Goal: Task Accomplishment & Management: Complete application form

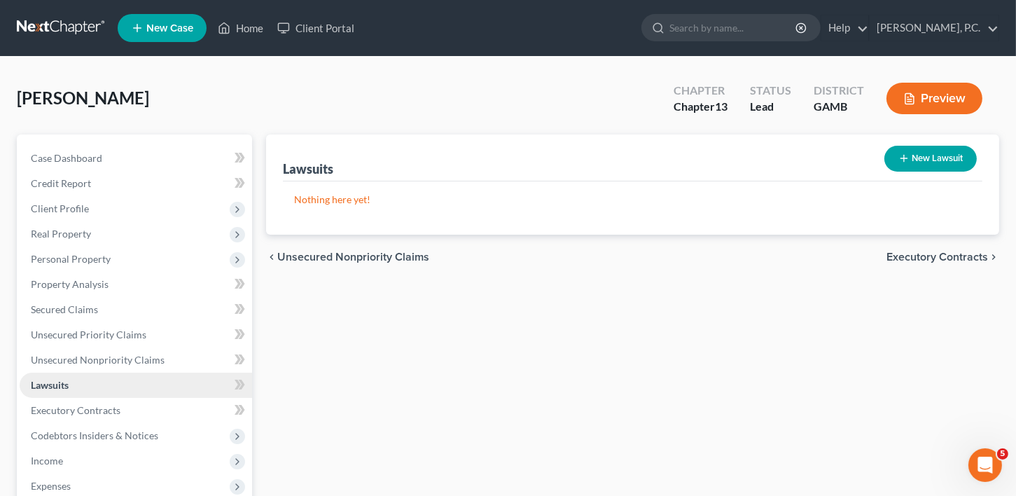
click at [65, 383] on span "Lawsuits" at bounding box center [50, 385] width 38 height 12
click at [937, 165] on button "New Lawsuit" at bounding box center [930, 159] width 92 height 26
select select "0"
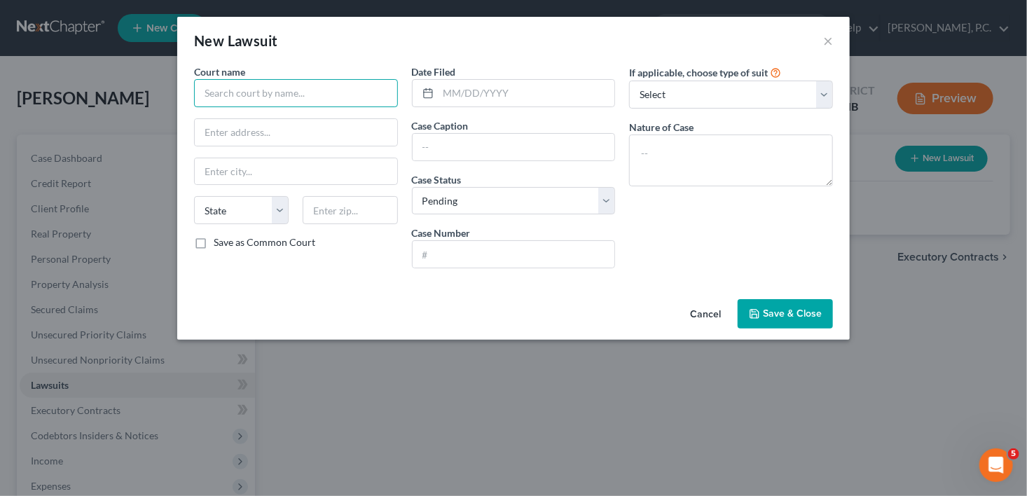
click at [212, 95] on input "text" at bounding box center [296, 93] width 204 height 28
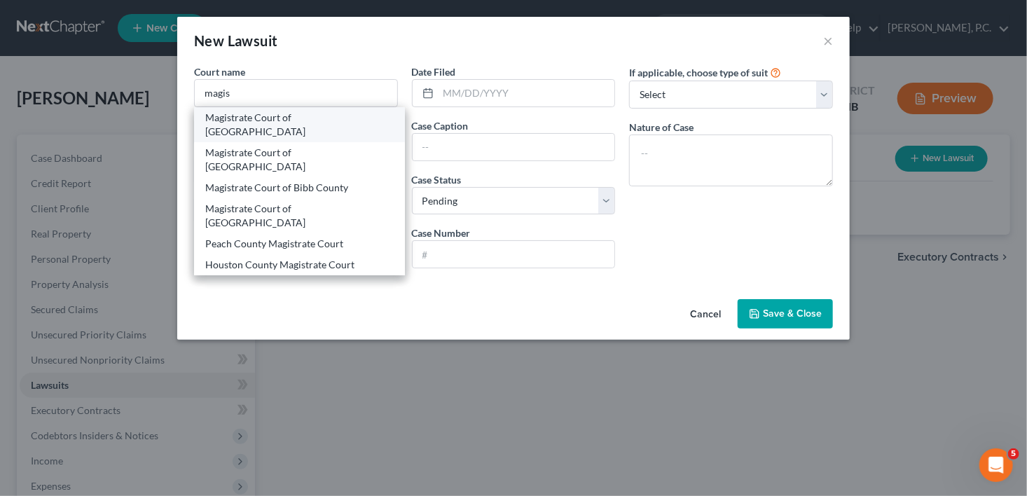
click at [264, 119] on div "Magistrate Court of [GEOGRAPHIC_DATA]" at bounding box center [299, 125] width 188 height 28
type input "Magistrate Court of [GEOGRAPHIC_DATA]"
type input "[STREET_ADDRESS][PERSON_NAME]"
type input "[PERSON_NAME] [PERSON_NAME]"
select select "10"
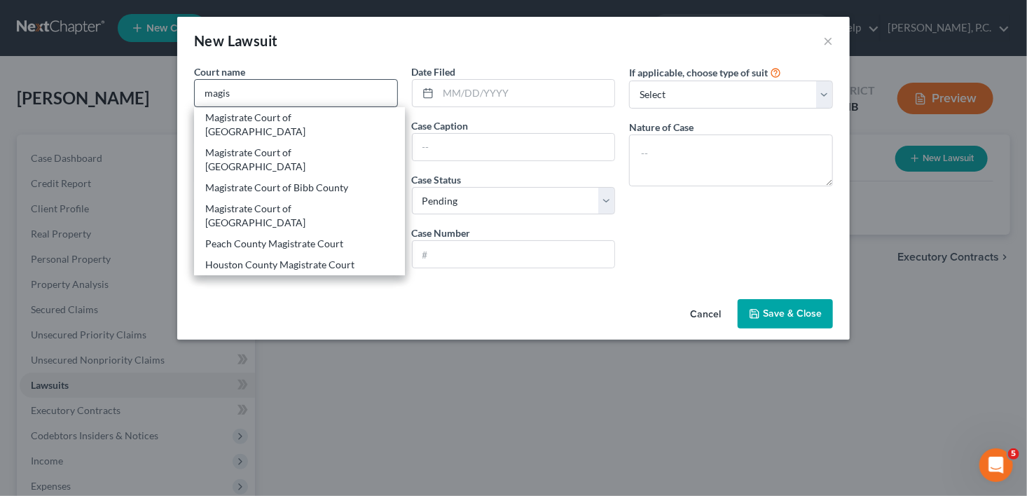
type input "31088"
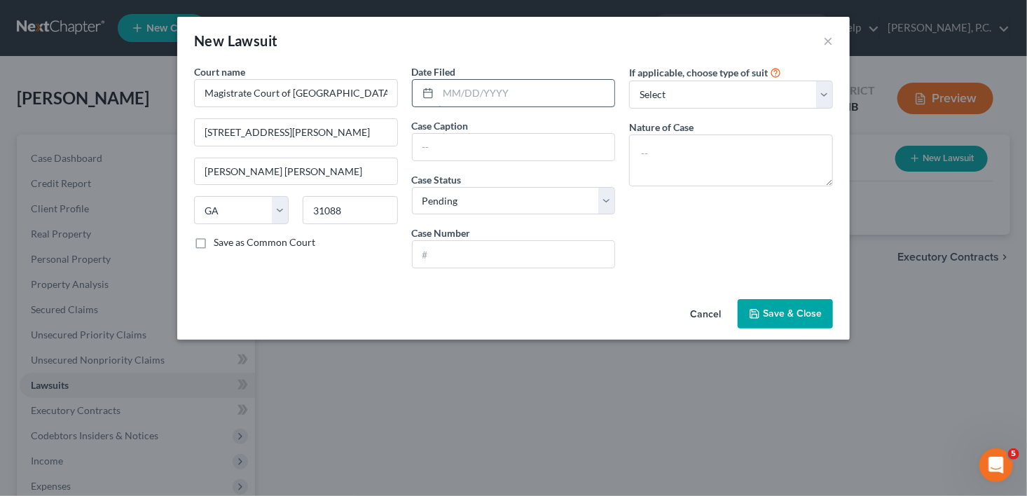
click at [463, 97] on input "text" at bounding box center [526, 93] width 176 height 27
type input "[DATE]"
click at [460, 145] on input "text" at bounding box center [513, 147] width 202 height 27
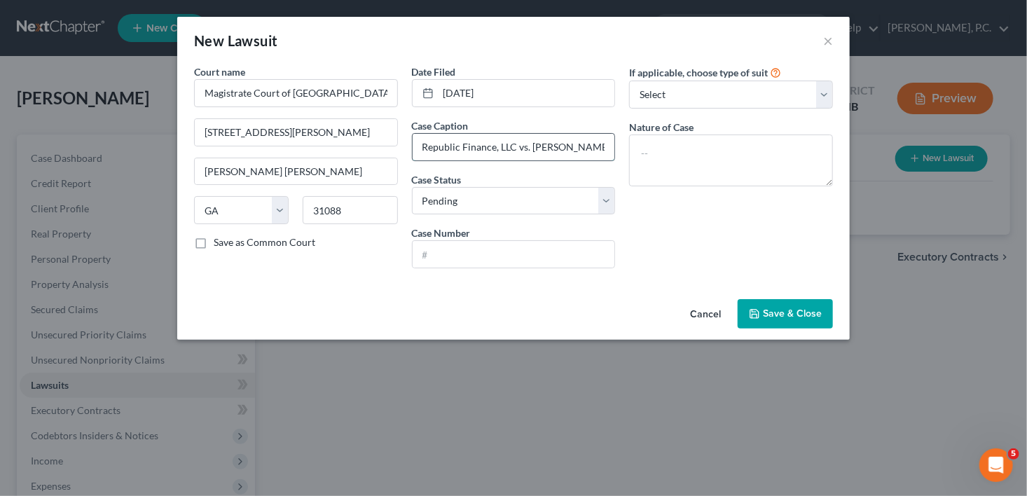
drag, startPoint x: 531, startPoint y: 146, endPoint x: 600, endPoint y: 152, distance: 68.8
click at [600, 151] on input "Republic Finance, LLC vs. [PERSON_NAME]" at bounding box center [513, 147] width 202 height 27
type input "Republic Finance, LLC vs. [PERSON_NAME]"
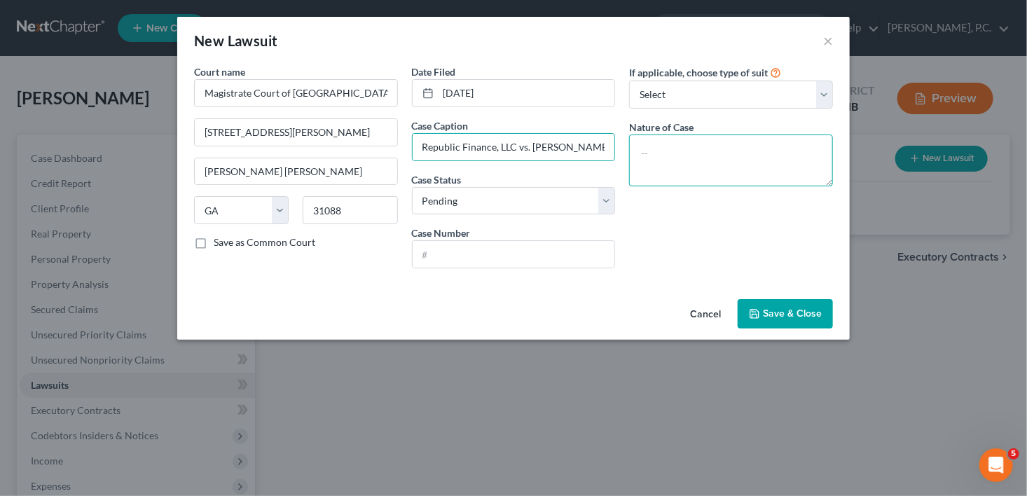
click at [669, 139] on textarea at bounding box center [731, 160] width 204 height 52
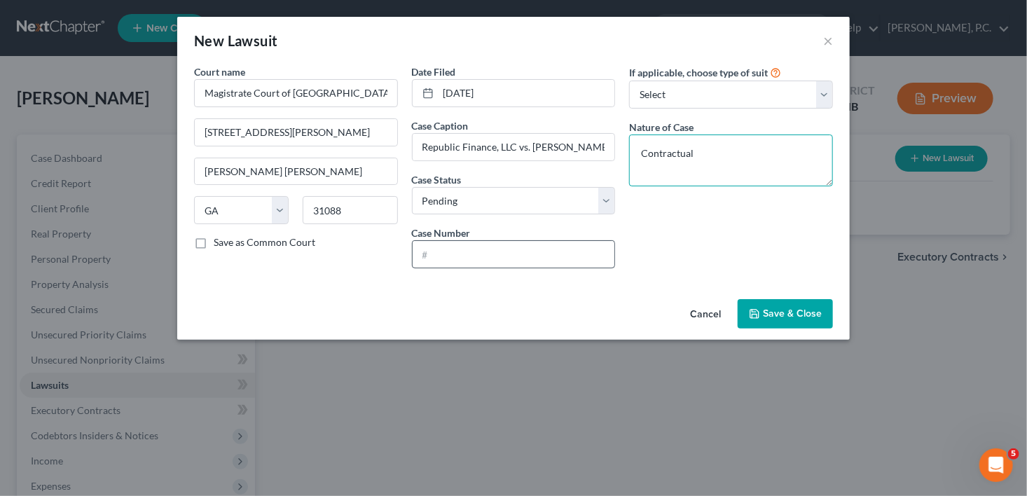
type textarea "Contractual"
click at [432, 259] on input "text" at bounding box center [513, 254] width 202 height 27
type input "2025MV02054160"
click at [783, 312] on span "Save & Close" at bounding box center [792, 313] width 59 height 12
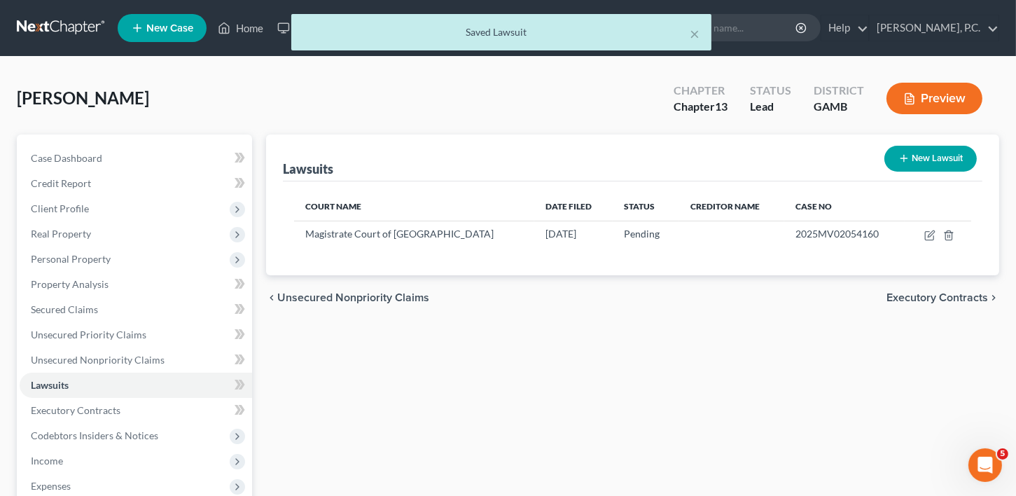
click at [899, 165] on button "New Lawsuit" at bounding box center [930, 159] width 92 height 26
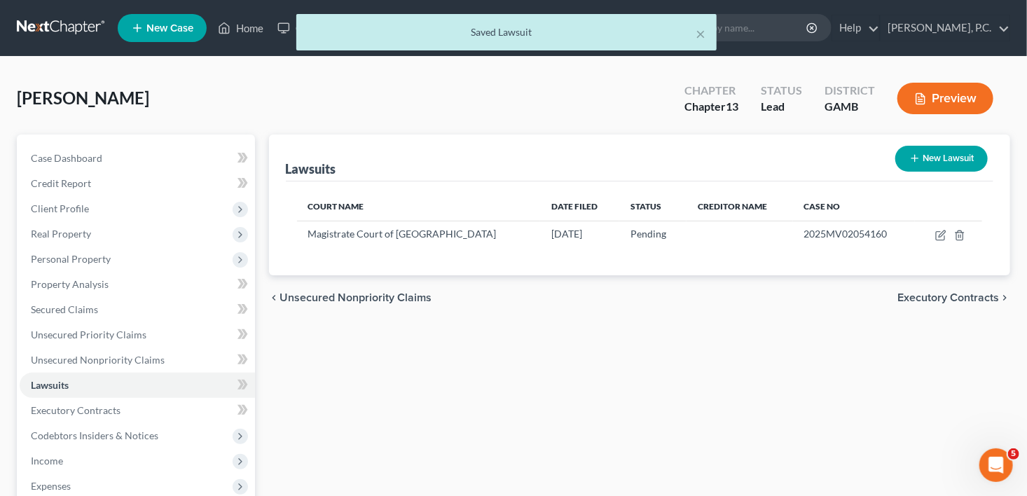
select select "0"
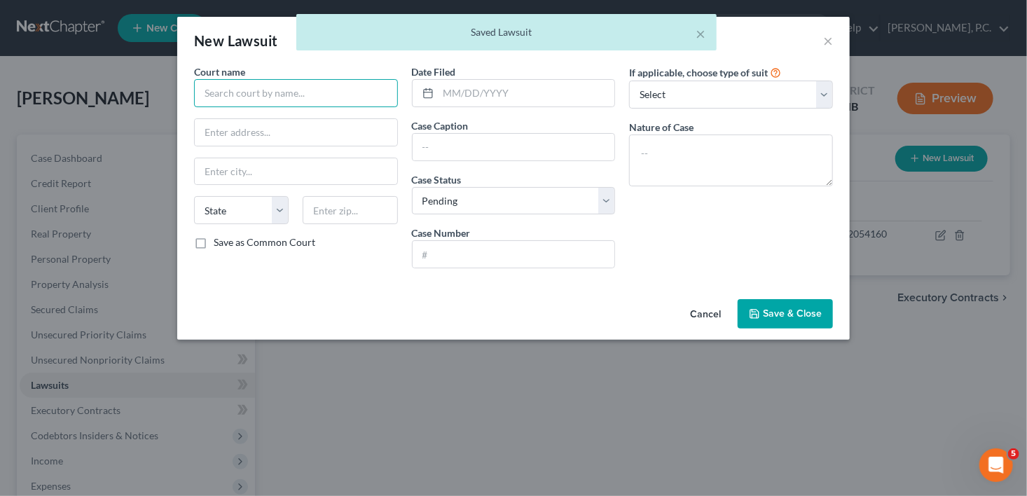
click at [265, 101] on input "text" at bounding box center [296, 93] width 204 height 28
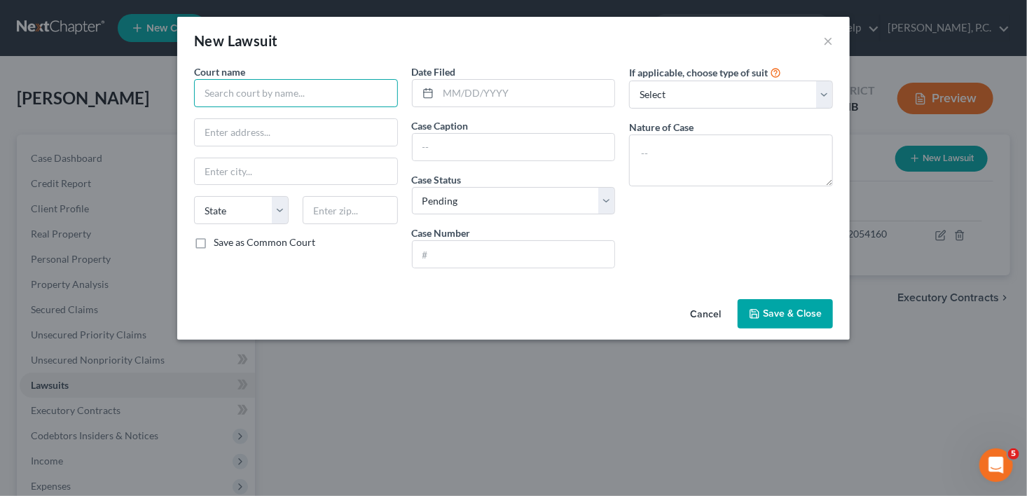
click at [233, 95] on input "text" at bounding box center [296, 93] width 204 height 28
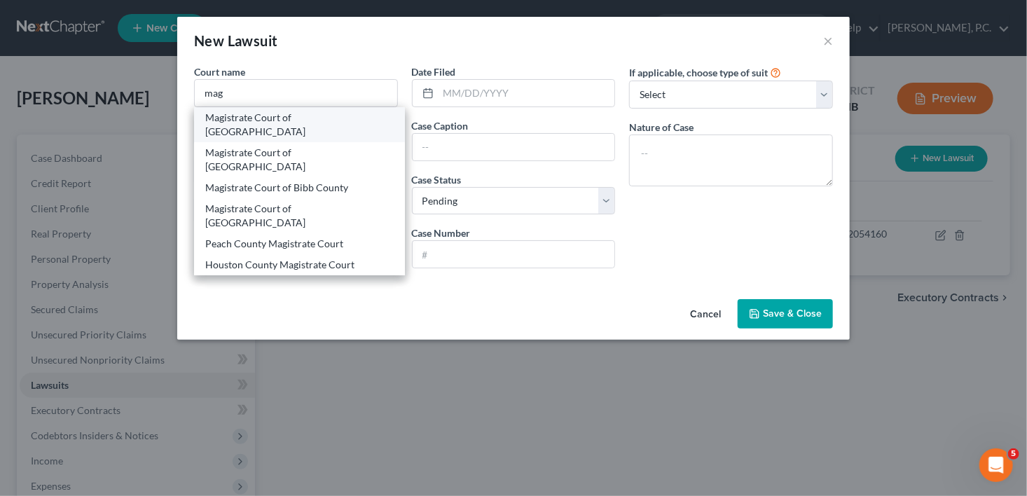
click at [267, 113] on div "Magistrate Court of [GEOGRAPHIC_DATA]" at bounding box center [299, 125] width 188 height 28
type input "Magistrate Court of [GEOGRAPHIC_DATA]"
type input "[STREET_ADDRESS][PERSON_NAME]"
type input "[PERSON_NAME] [PERSON_NAME]"
select select "10"
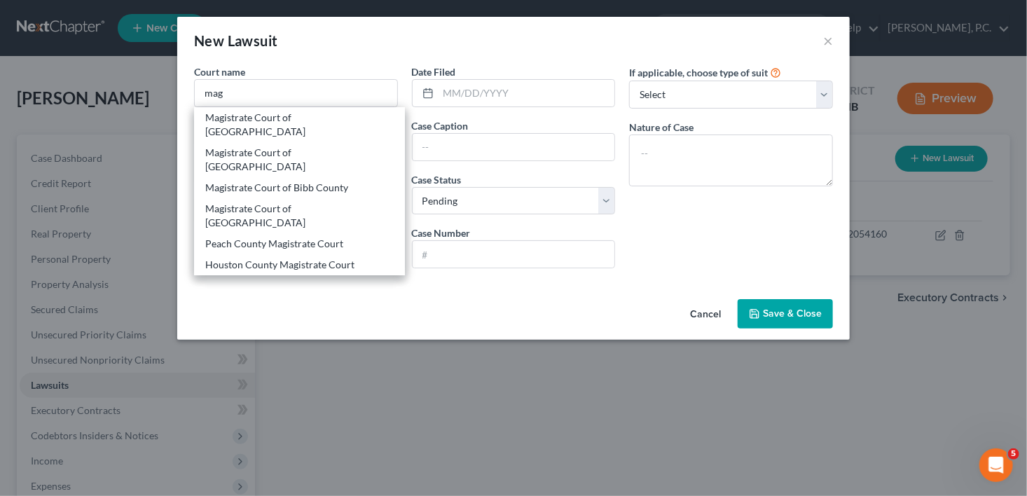
type input "31088"
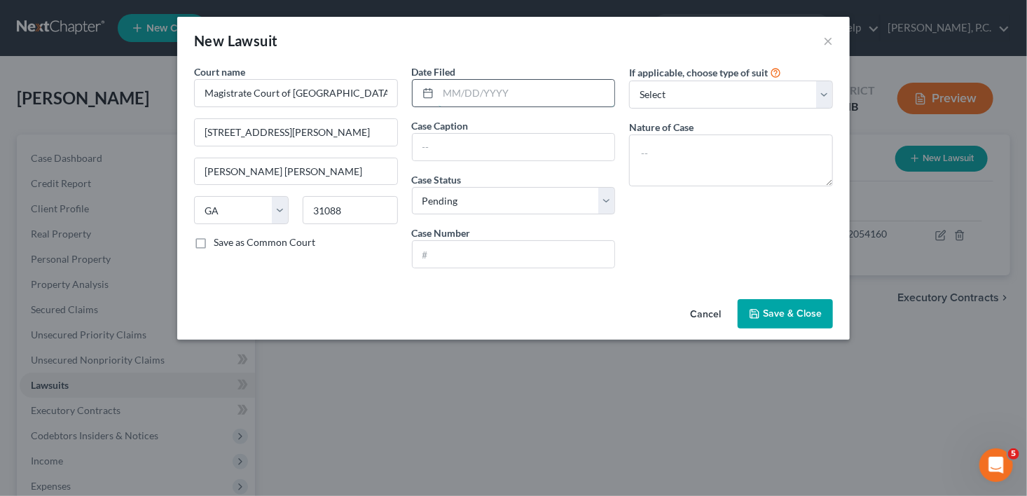
click at [447, 101] on input "text" at bounding box center [526, 93] width 176 height 27
type input "[DATE]"
click at [458, 140] on input "text" at bounding box center [513, 147] width 202 height 27
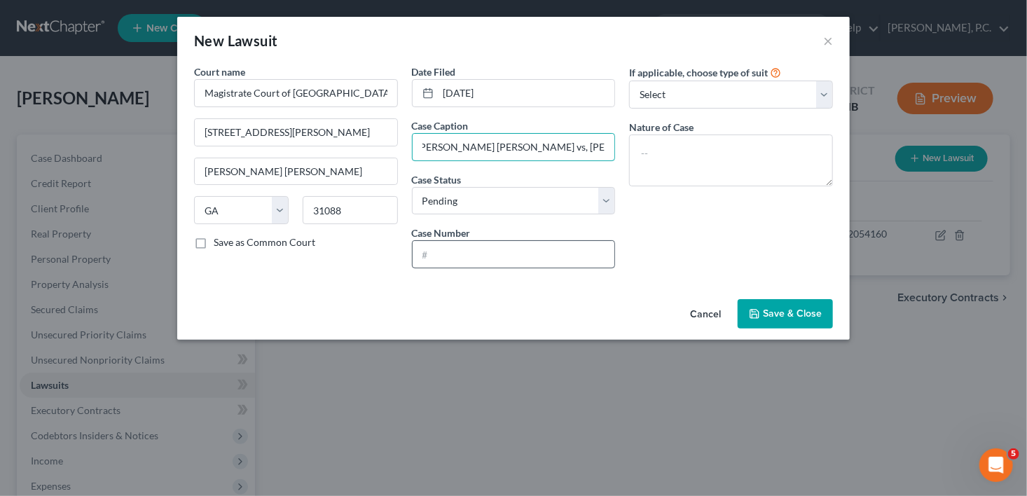
scroll to position [0, 6]
click at [463, 147] on input "[PERSON_NAME] [PERSON_NAME] vs, [PERSON_NAME]" at bounding box center [513, 147] width 202 height 27
type input "[PERSON_NAME] vs, [PERSON_NAME]"
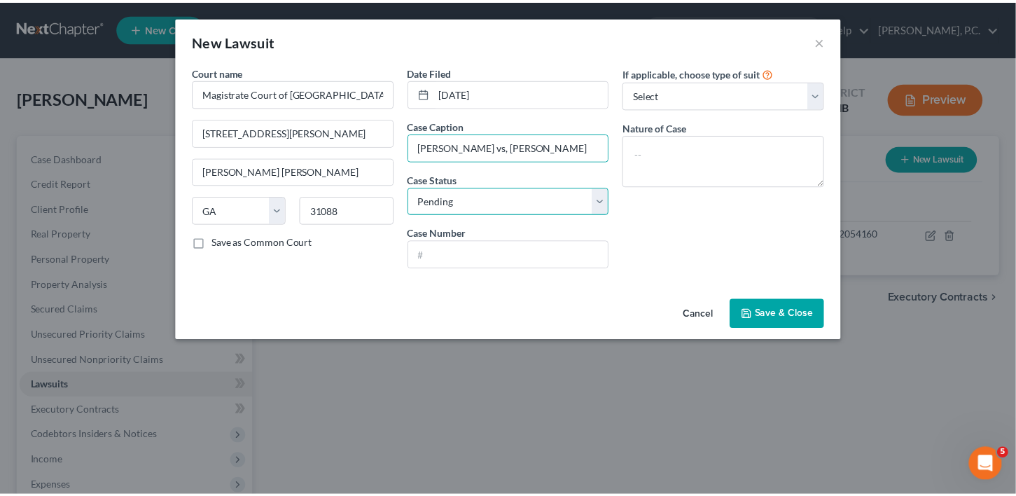
scroll to position [0, 0]
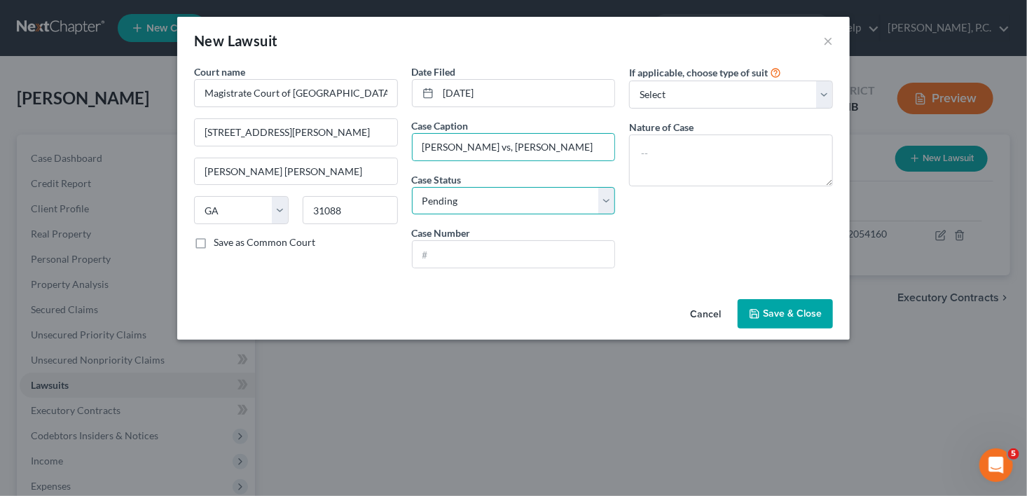
click at [480, 203] on select "Select Pending On Appeal Concluded" at bounding box center [514, 201] width 204 height 28
click at [478, 210] on select "Select Pending On Appeal Concluded" at bounding box center [514, 201] width 204 height 28
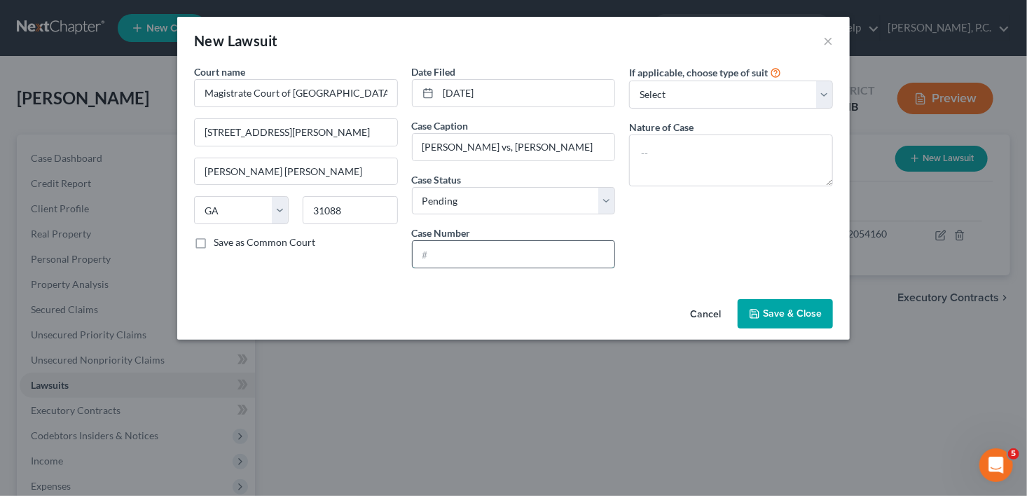
click at [453, 248] on input "text" at bounding box center [513, 254] width 202 height 27
type input "2025MW02054019"
click at [700, 161] on textarea at bounding box center [731, 160] width 204 height 52
drag, startPoint x: 763, startPoint y: 153, endPoint x: 537, endPoint y: 165, distance: 226.4
click at [538, 164] on div "Court name * Magistrate Court of Houston County 89 [PERSON_NAME] Drive [PERSON_…" at bounding box center [513, 171] width 653 height 215
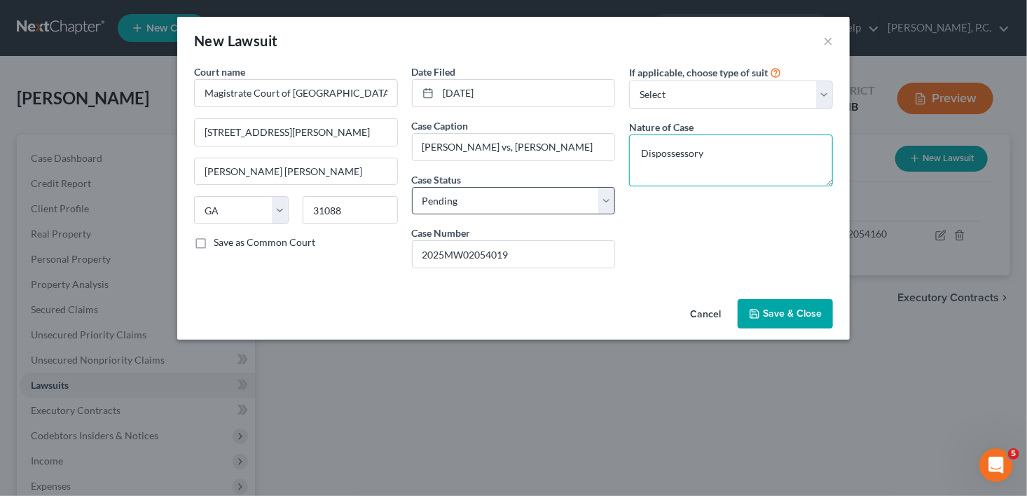
type textarea "Dispossessory"
click at [443, 193] on select "Select Pending On Appeal Concluded" at bounding box center [514, 201] width 204 height 28
select select "2"
click at [412, 187] on select "Select Pending On Appeal Concluded" at bounding box center [514, 201] width 204 height 28
click at [762, 307] on button "Save & Close" at bounding box center [784, 313] width 95 height 29
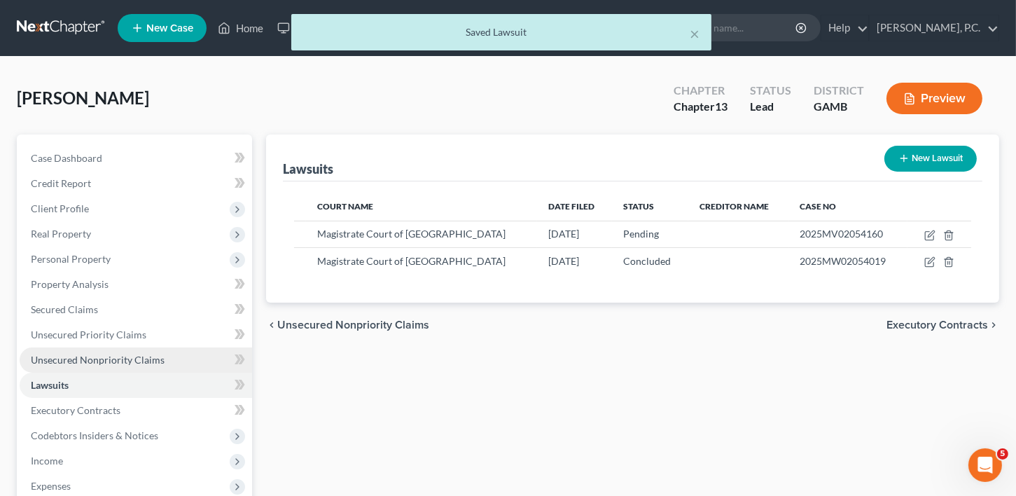
click at [84, 355] on span "Unsecured Nonpriority Claims" at bounding box center [98, 360] width 134 height 12
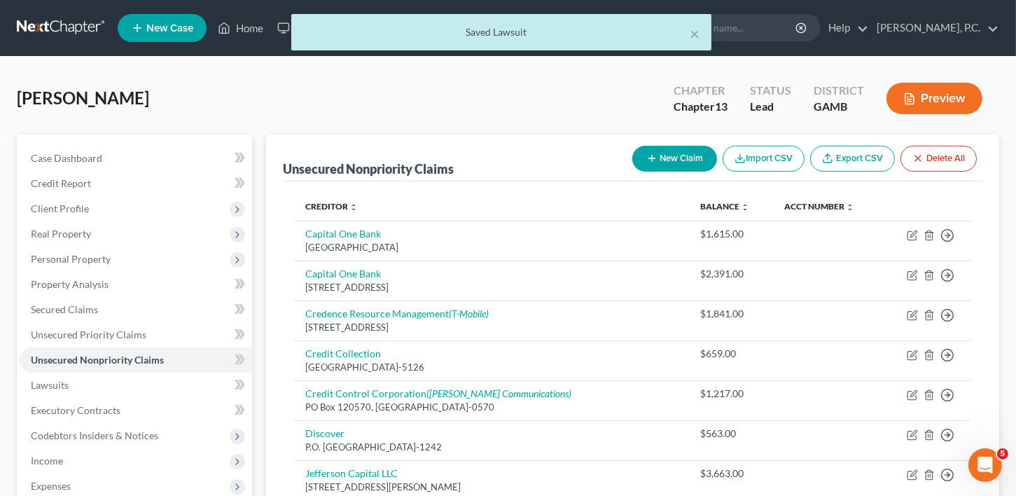
click at [668, 162] on button "New Claim" at bounding box center [674, 159] width 85 height 26
select select "0"
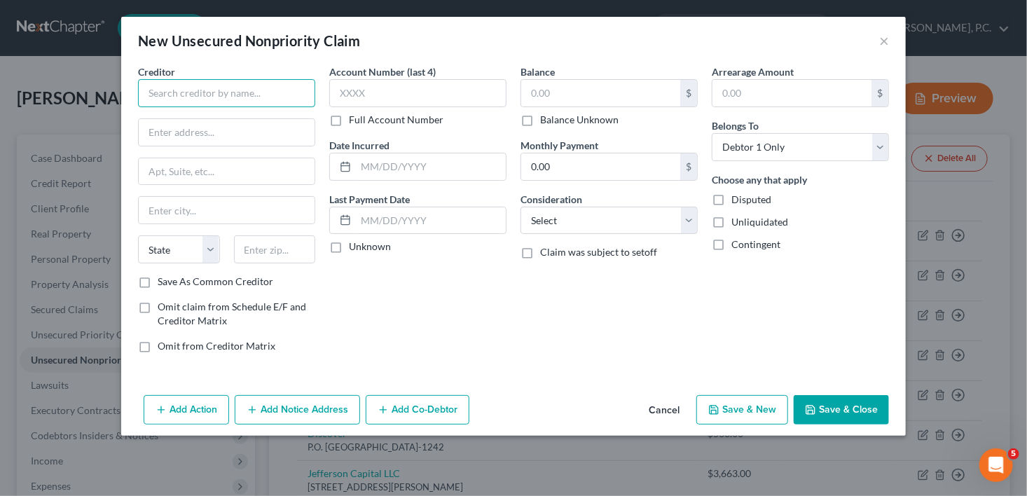
click at [242, 97] on input "text" at bounding box center [226, 93] width 177 height 28
click at [176, 131] on input "text" at bounding box center [227, 132] width 176 height 27
type input "[PERSON_NAME]"
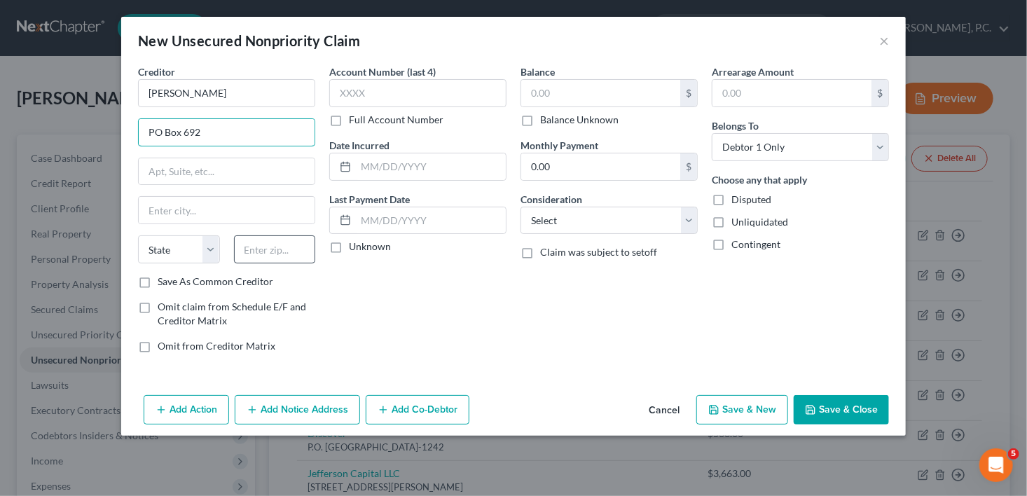
type input "PO Box 692"
click at [253, 251] on input "text" at bounding box center [275, 249] width 82 height 28
type input "31794"
type input "Tifton"
select select "10"
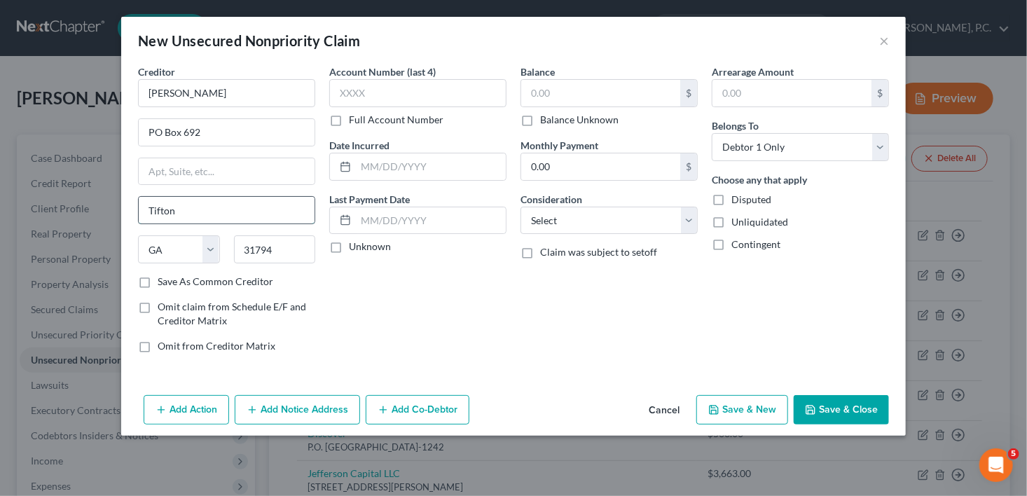
click at [145, 208] on input "Tifton" at bounding box center [227, 210] width 176 height 27
click at [158, 274] on label "Save As Common Creditor" at bounding box center [216, 281] width 116 height 14
click at [163, 274] on input "Save As Common Creditor" at bounding box center [167, 278] width 9 height 9
checkbox input "true"
click at [540, 120] on label "Balance Unknown" at bounding box center [579, 120] width 78 height 14
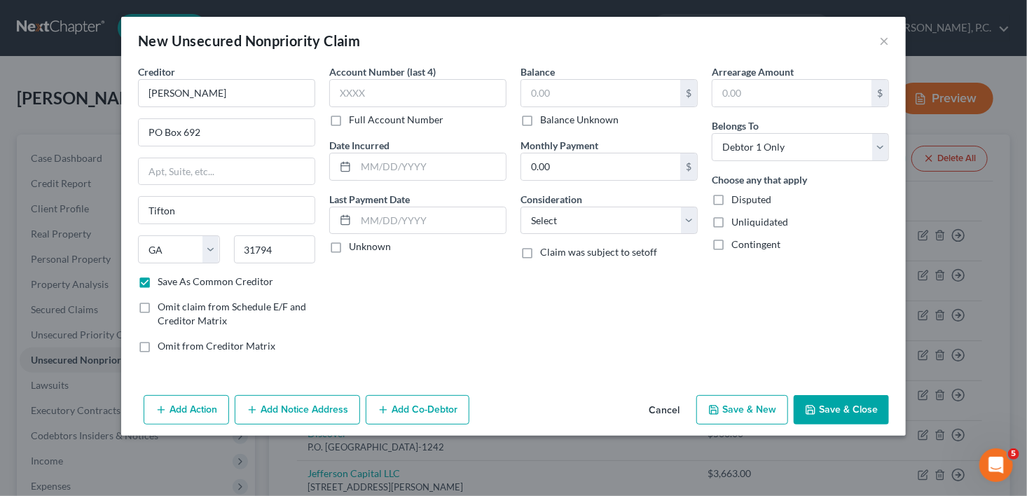
click at [545, 120] on input "Balance Unknown" at bounding box center [549, 117] width 9 height 9
checkbox input "true"
type input "0.00"
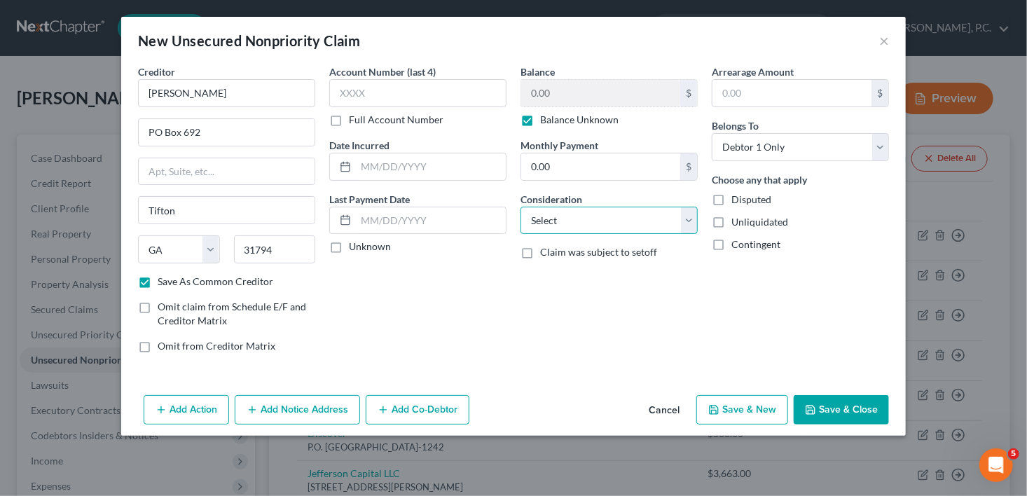
click at [566, 223] on select "Select Cable / Satellite Services Collection Agency Credit Card Debt Debt Couns…" at bounding box center [608, 221] width 177 height 28
select select "4"
click at [520, 207] on select "Select Cable / Satellite Services Collection Agency Credit Card Debt Debt Couns…" at bounding box center [608, 221] width 177 height 28
click at [833, 419] on button "Save & Close" at bounding box center [840, 409] width 95 height 29
checkbox input "false"
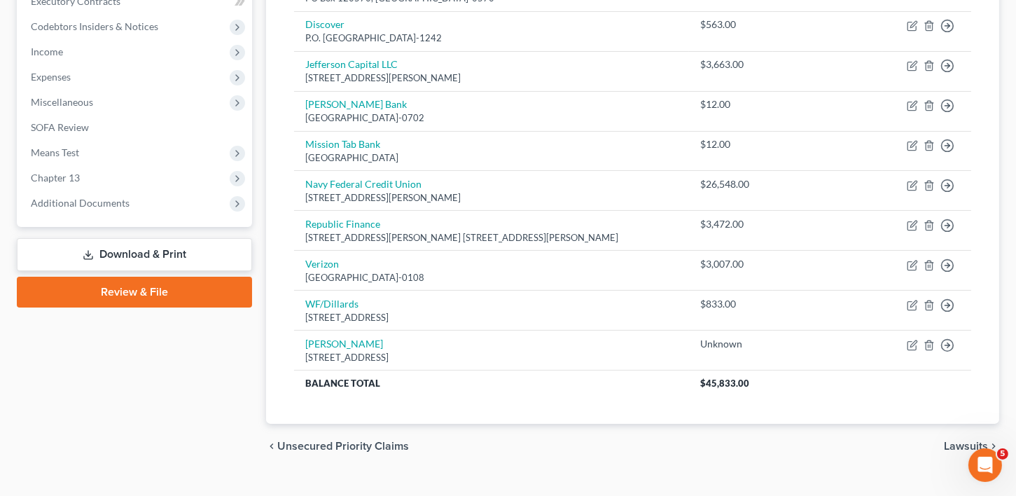
scroll to position [432, 0]
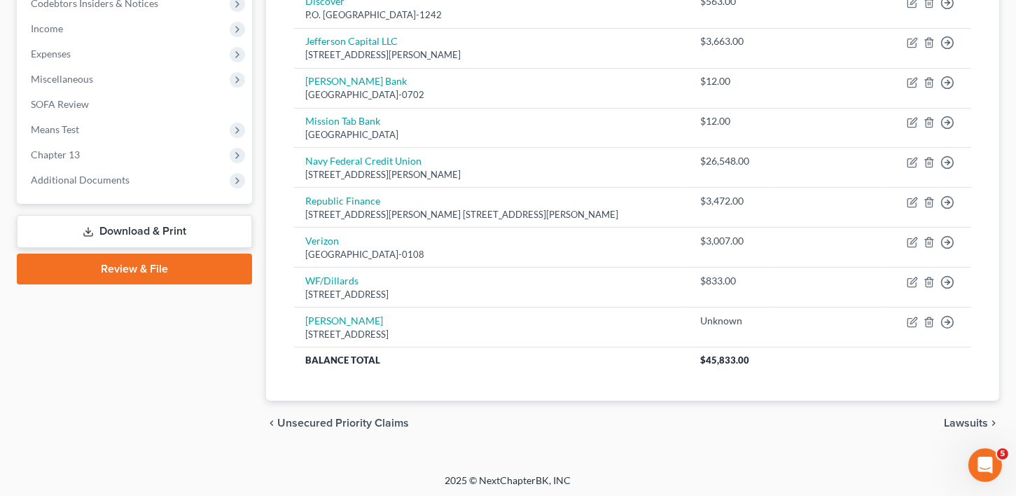
click at [967, 423] on span "Lawsuits" at bounding box center [966, 422] width 44 height 11
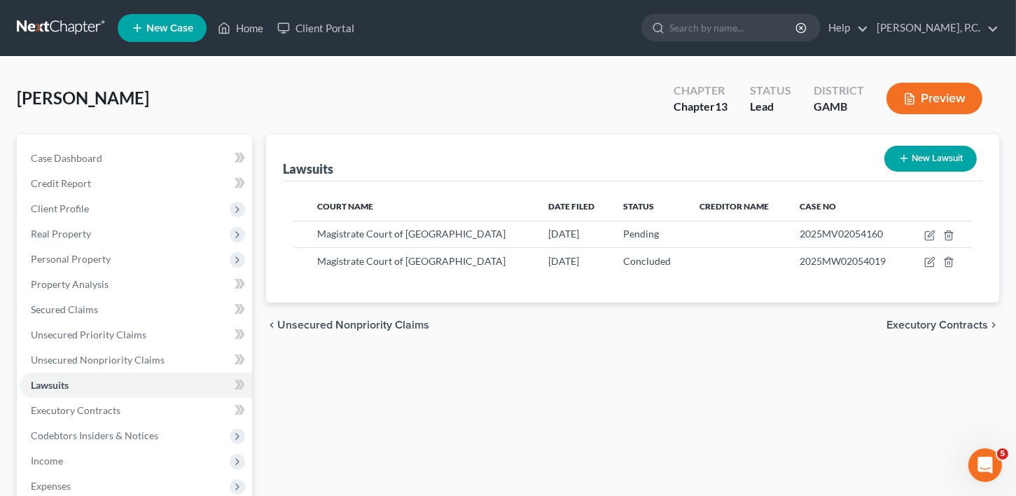
click at [935, 325] on span "Executory Contracts" at bounding box center [937, 324] width 102 height 11
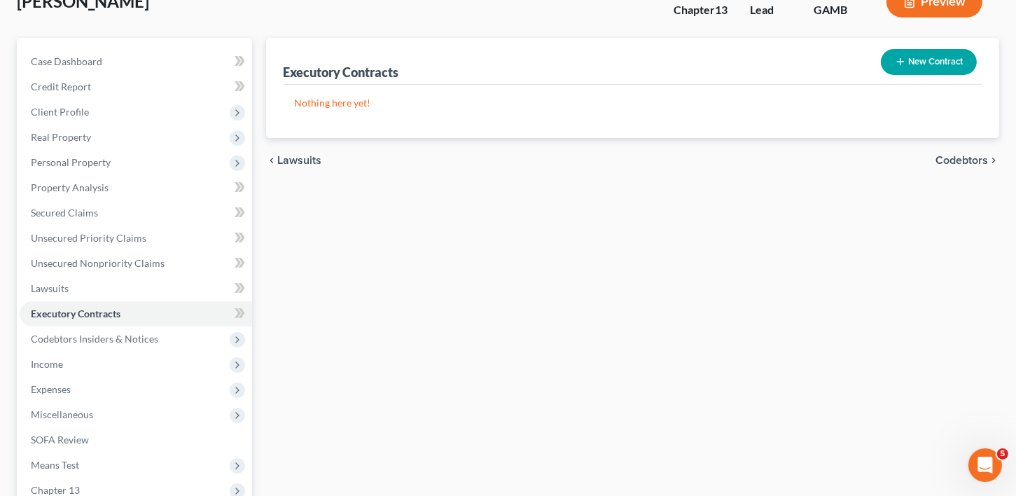
scroll to position [188, 0]
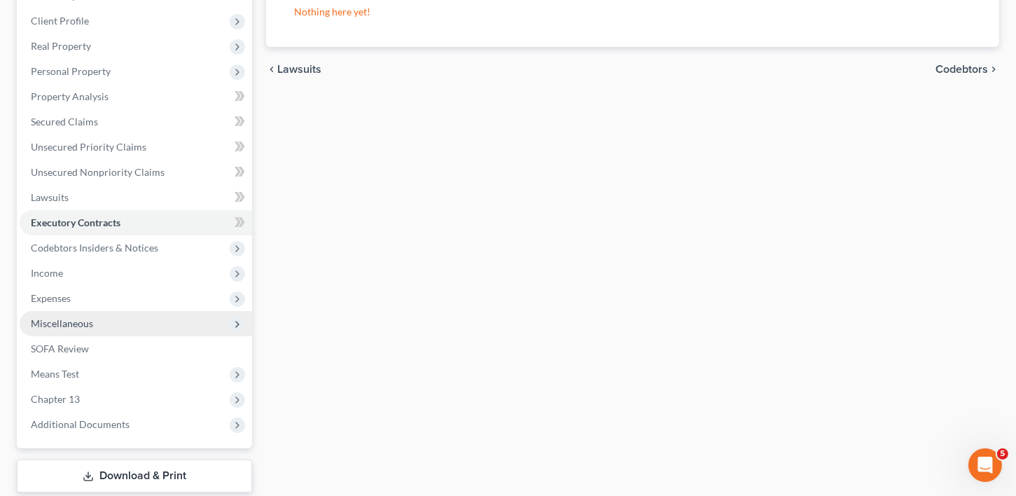
click at [58, 323] on span "Miscellaneous" at bounding box center [62, 323] width 62 height 12
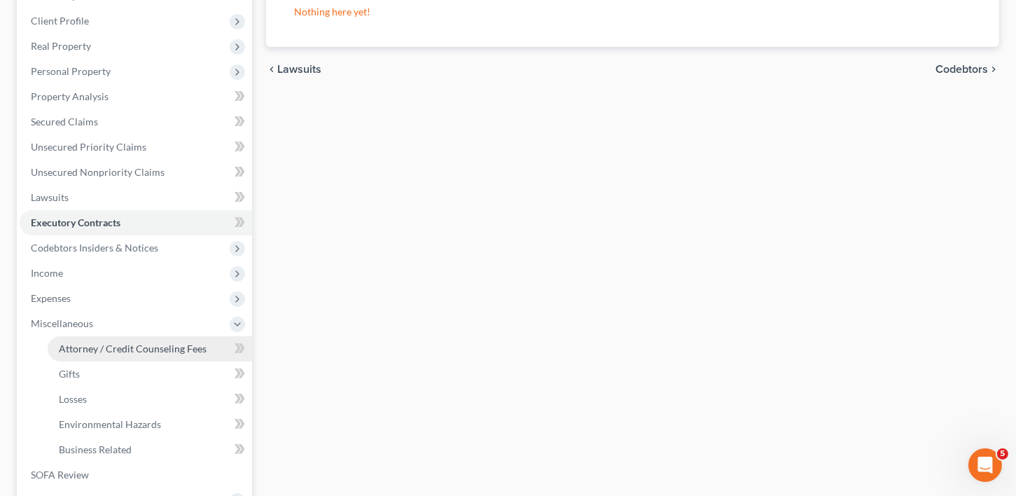
drag, startPoint x: 124, startPoint y: 342, endPoint x: 172, endPoint y: 334, distance: 48.2
click at [125, 342] on span "Attorney / Credit Counseling Fees" at bounding box center [133, 348] width 148 height 12
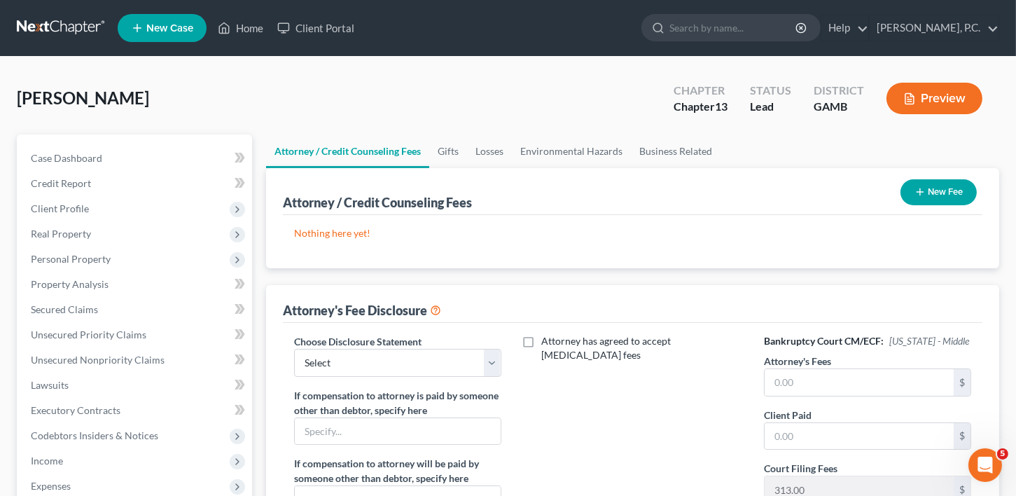
click at [953, 187] on button "New Fee" at bounding box center [938, 192] width 76 height 26
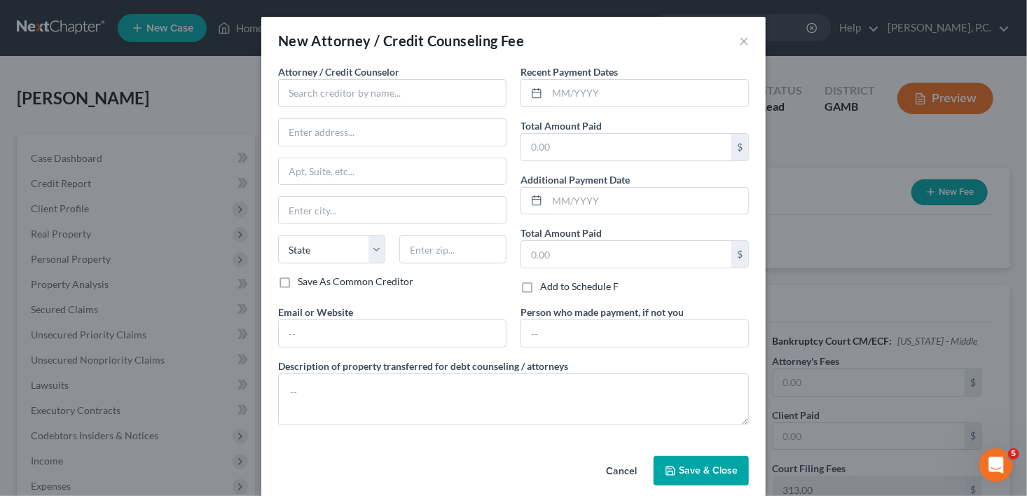
click at [288, 78] on label "Attorney / Credit Counselor *" at bounding box center [338, 71] width 121 height 15
click at [307, 99] on input "text" at bounding box center [392, 93] width 228 height 28
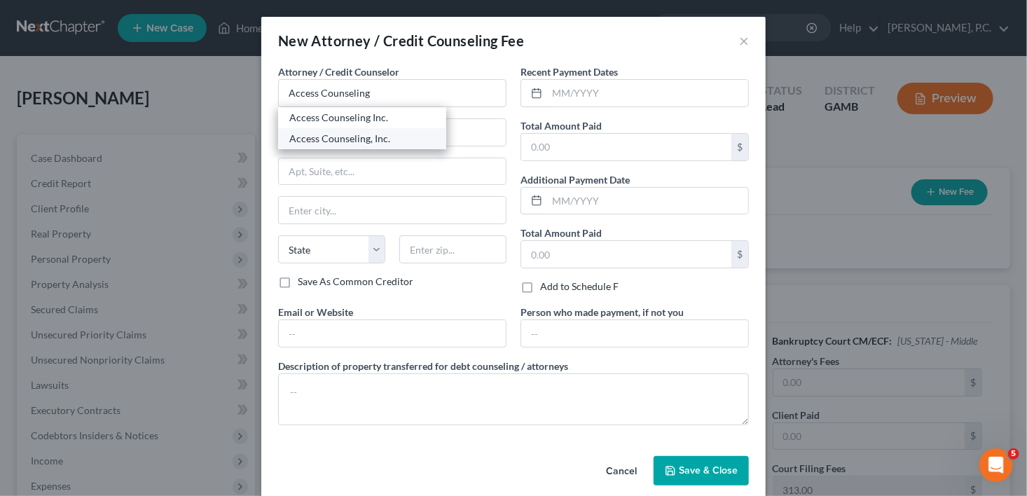
click at [312, 135] on div "Access Counseling, Inc." at bounding box center [362, 139] width 146 height 14
type input "Access Counseling, Inc."
type input "[STREET_ADDRESS]"
type input "Suite 26001"
type input "[GEOGRAPHIC_DATA]"
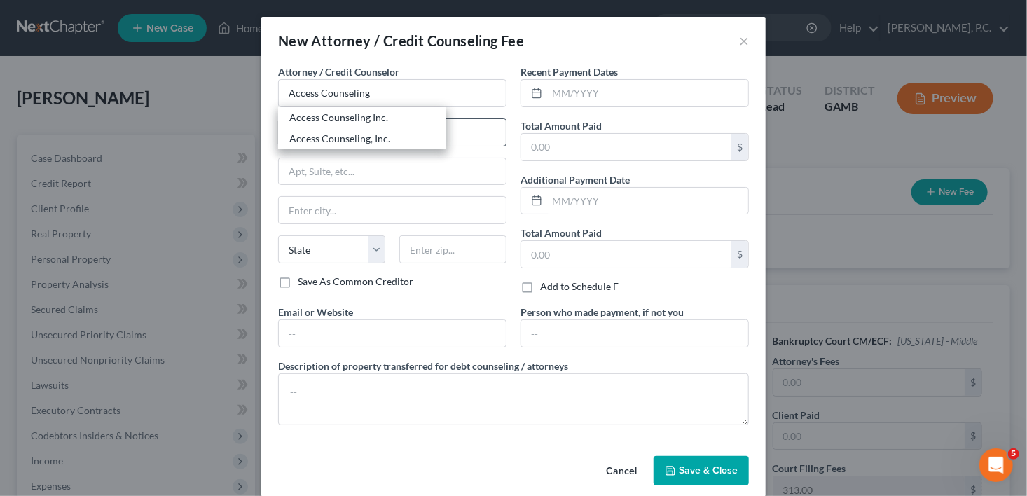
select select "4"
type input "90071"
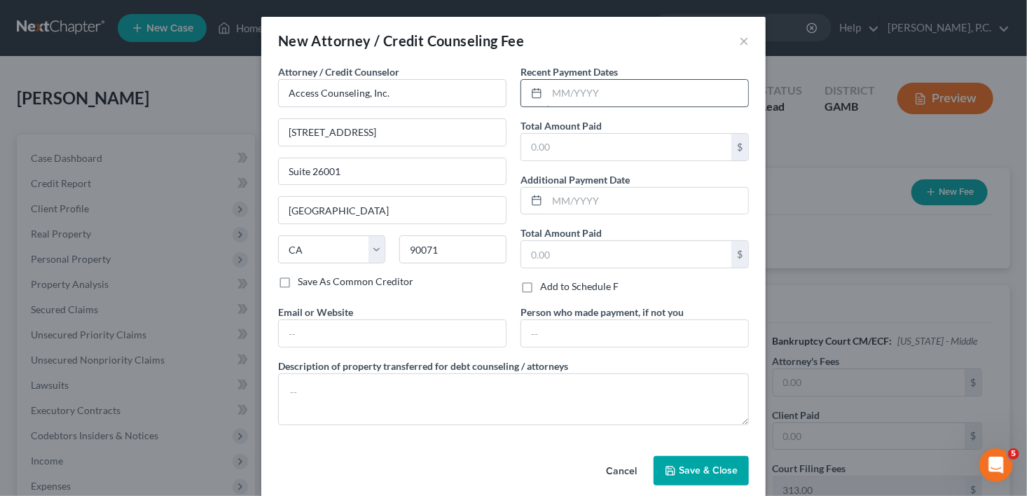
click at [555, 96] on input "text" at bounding box center [647, 93] width 201 height 27
type input "10/2025"
click at [555, 150] on input "text" at bounding box center [626, 147] width 210 height 27
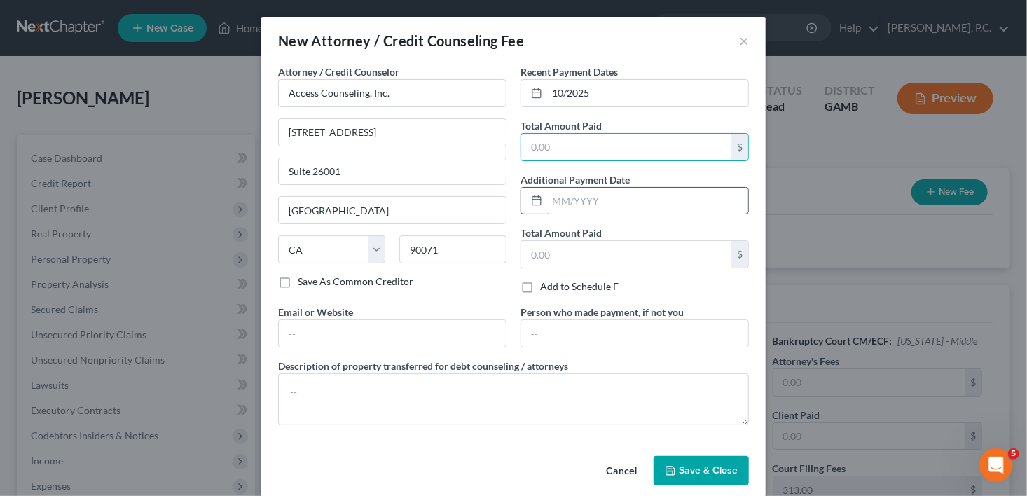
type input "18.95"
click at [679, 471] on span "Save & Close" at bounding box center [708, 470] width 59 height 12
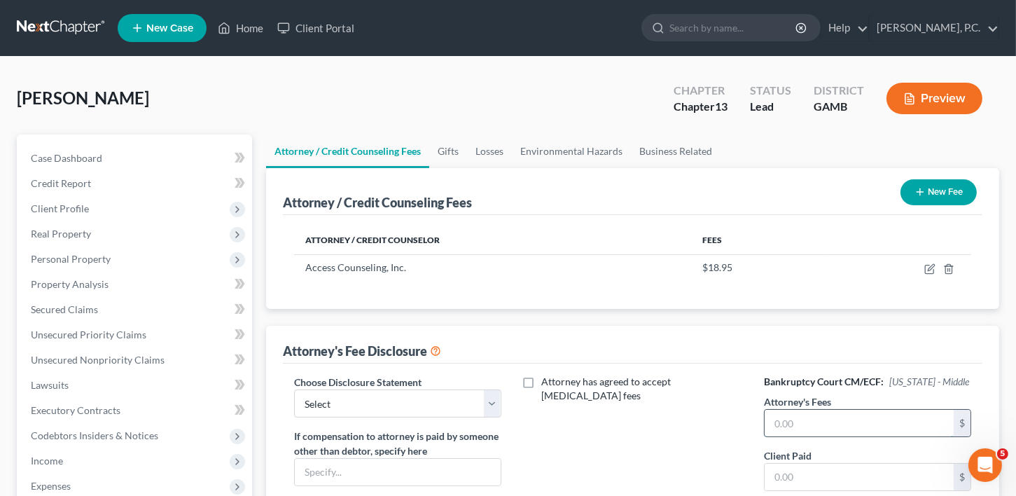
click at [799, 434] on input "text" at bounding box center [859, 423] width 189 height 27
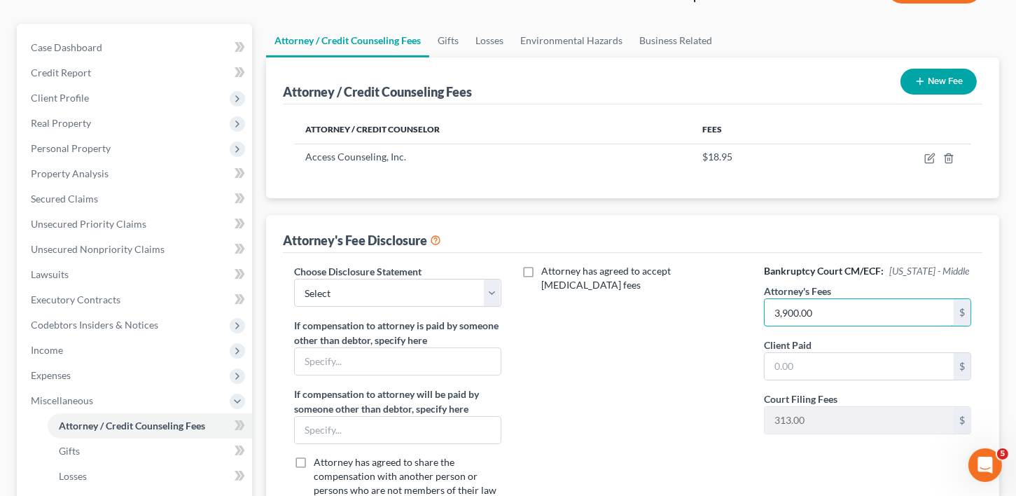
scroll to position [398, 0]
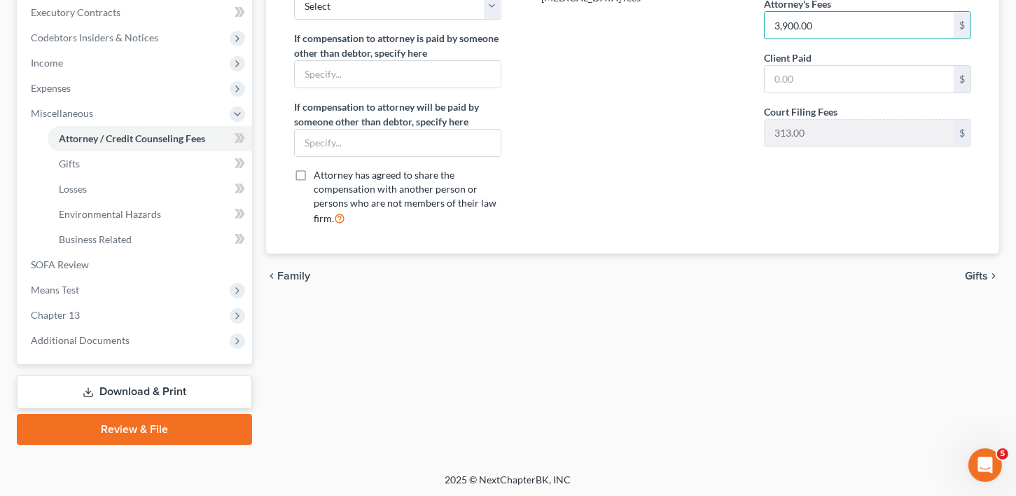
type input "3,900.00"
click at [982, 274] on span "Gifts" at bounding box center [976, 275] width 23 height 11
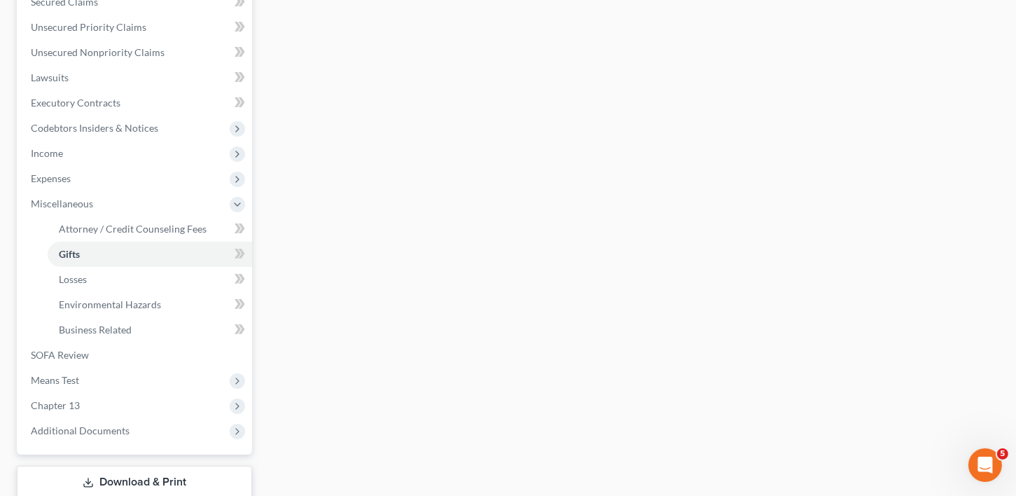
scroll to position [330, 0]
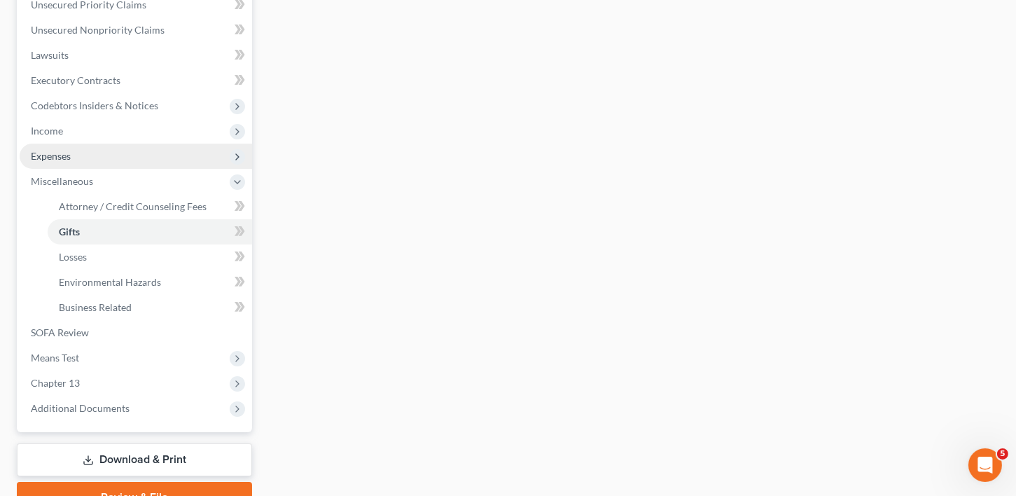
click at [50, 158] on span "Expenses" at bounding box center [51, 156] width 40 height 12
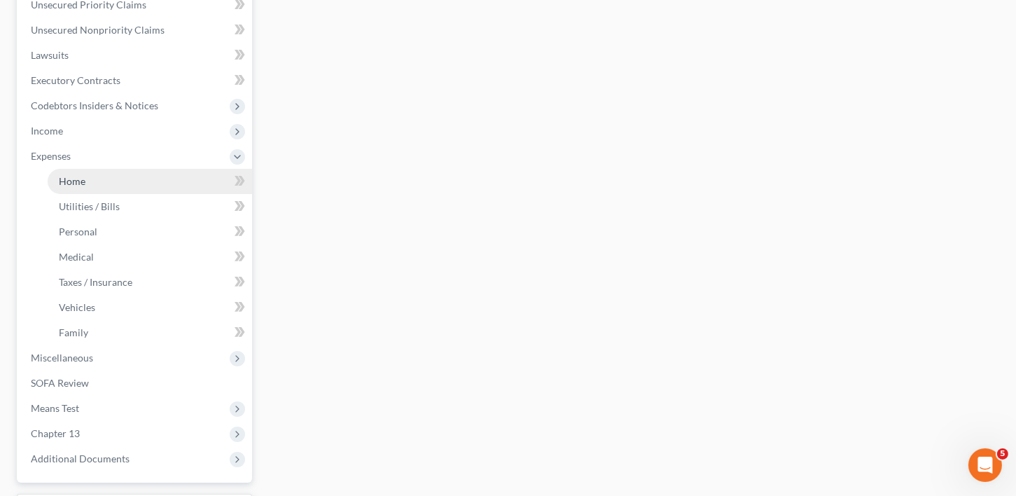
click at [70, 176] on span "Home" at bounding box center [72, 181] width 27 height 12
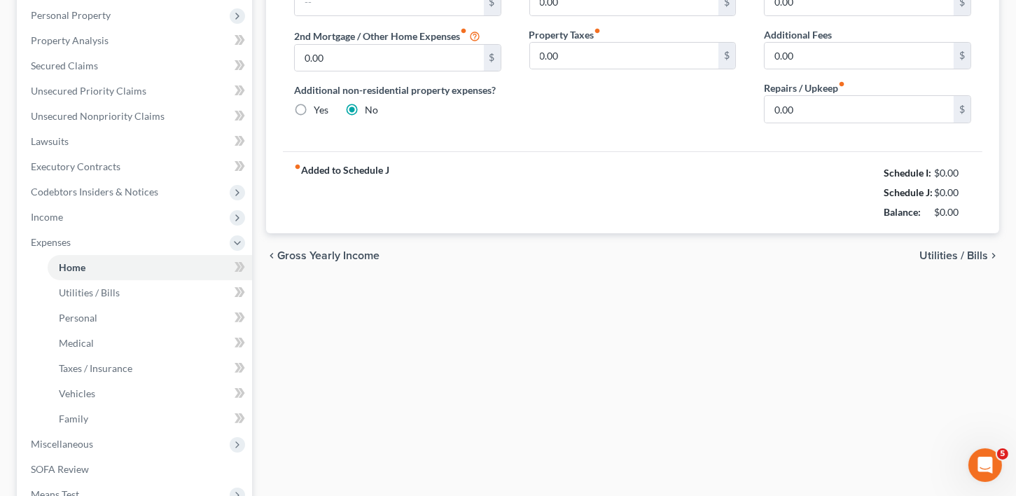
scroll to position [244, 0]
click at [954, 257] on span "Utilities / Bills" at bounding box center [953, 254] width 69 height 11
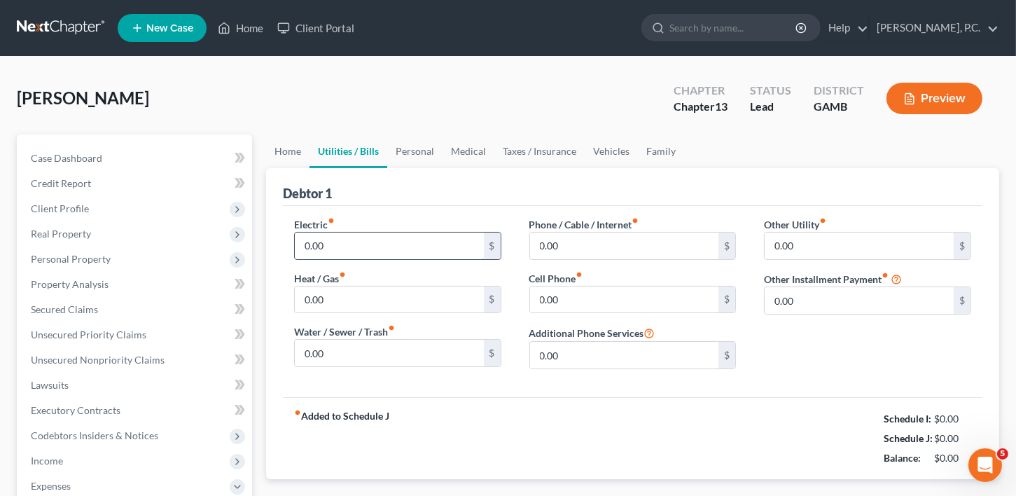
click at [334, 240] on input "0.00" at bounding box center [389, 245] width 189 height 27
click at [570, 237] on input "0.00" at bounding box center [624, 245] width 189 height 27
type input "5"
click at [569, 301] on input "0.00" at bounding box center [624, 299] width 189 height 27
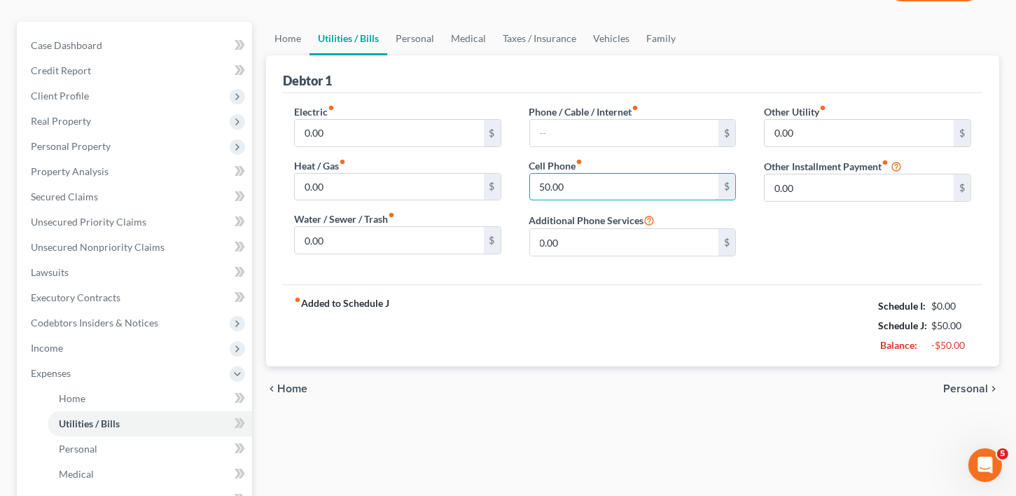
scroll to position [192, 0]
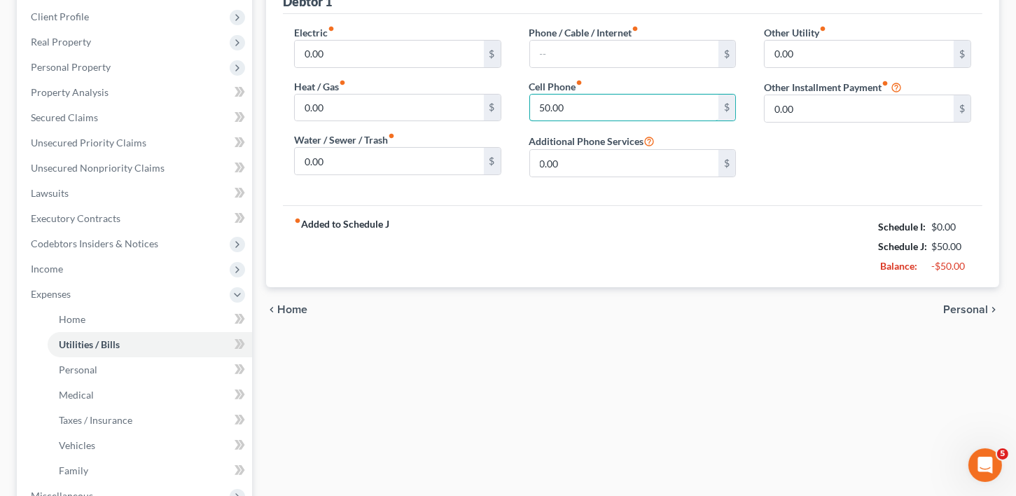
type input "50.00"
click at [975, 308] on span "Personal" at bounding box center [965, 309] width 45 height 11
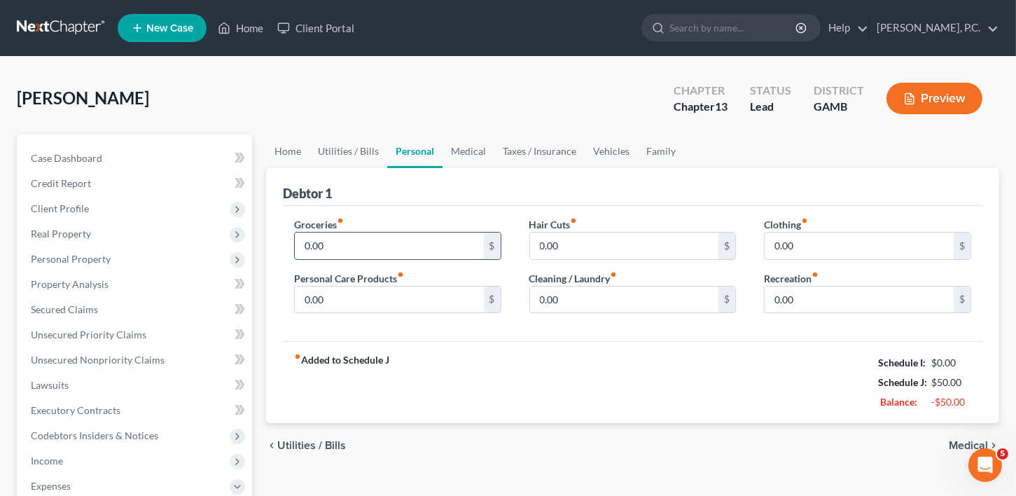
click at [366, 245] on input "0.00" at bounding box center [389, 245] width 189 height 27
type input "800.00"
drag, startPoint x: 347, startPoint y: 315, endPoint x: 341, endPoint y: 305, distance: 11.9
click at [346, 314] on div "Groceries fiber_manual_record 800.00 $ Personal Care Products fiber_manual_reco…" at bounding box center [397, 271] width 235 height 108
click at [337, 300] on input "0.00" at bounding box center [389, 299] width 189 height 27
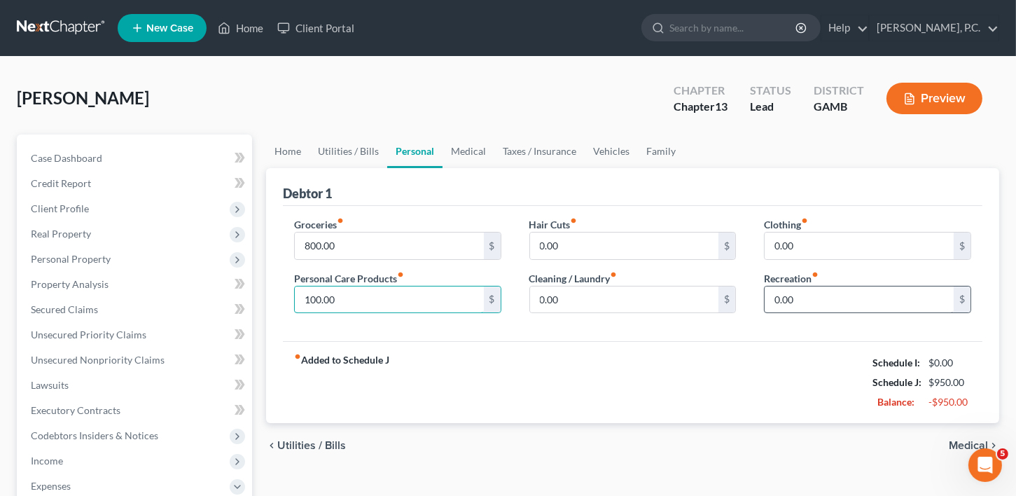
type input "100.00"
click at [812, 295] on input "0.00" at bounding box center [859, 299] width 189 height 27
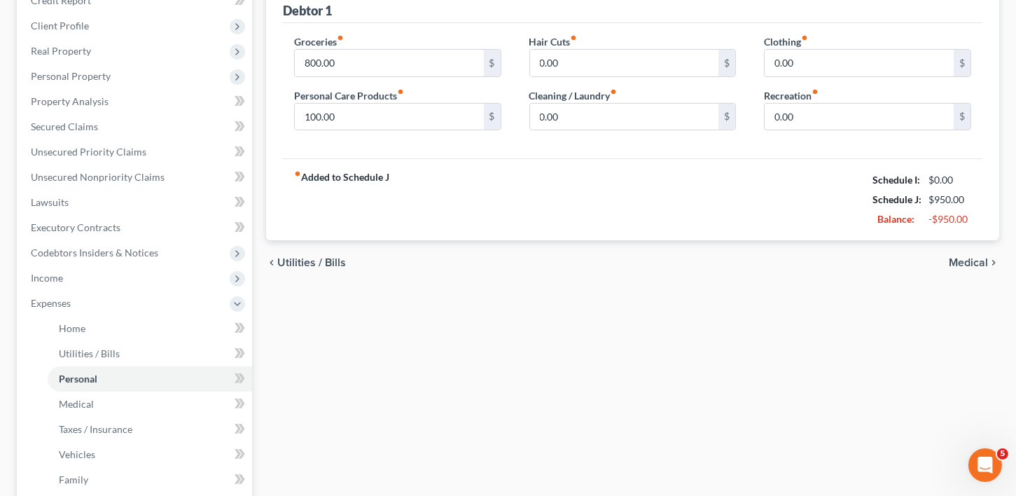
click at [975, 260] on span "Medical" at bounding box center [968, 262] width 39 height 11
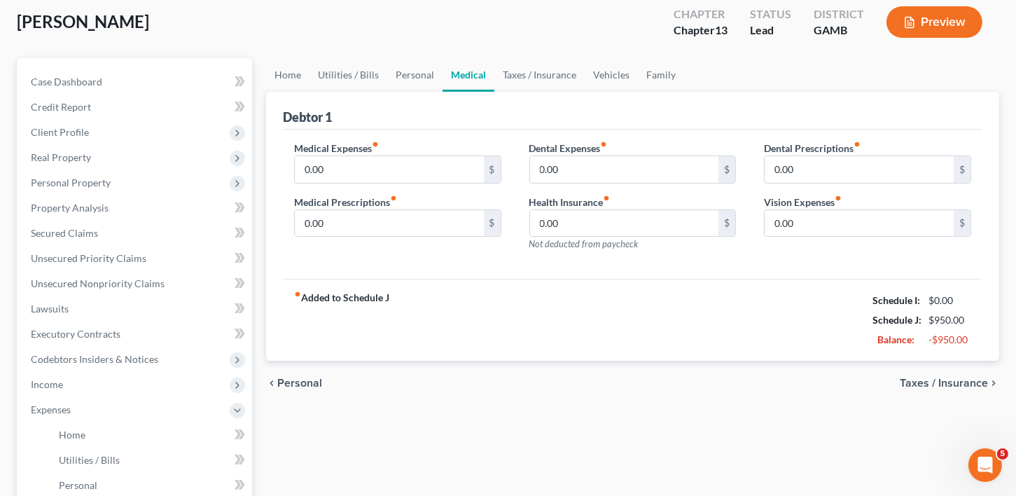
click at [942, 383] on span "Taxes / Insurance" at bounding box center [944, 382] width 88 height 11
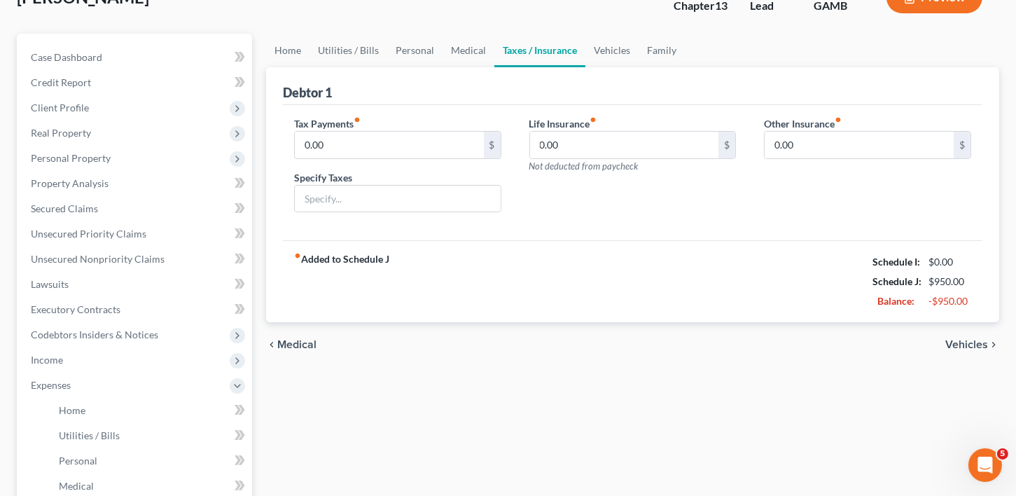
scroll to position [102, 0]
click at [961, 338] on span "Vehicles" at bounding box center [966, 343] width 43 height 11
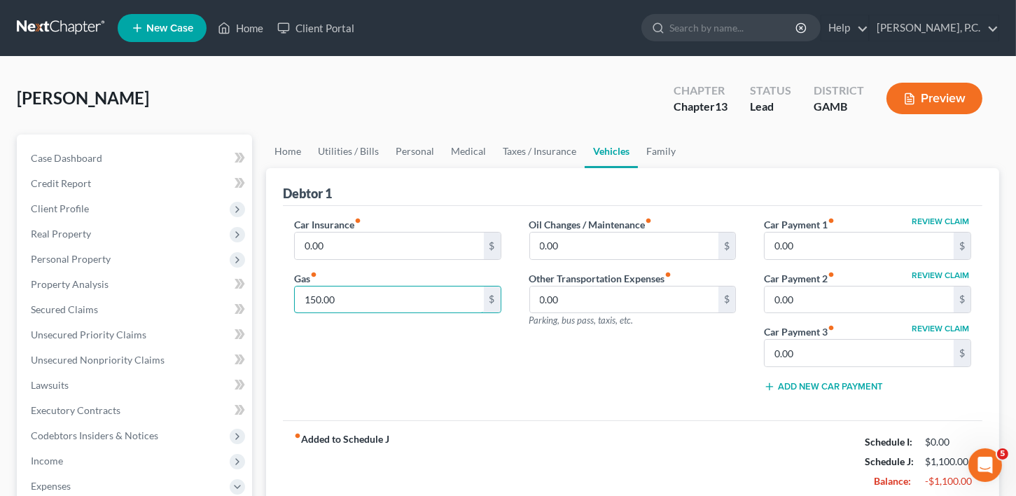
type input "150.00"
click at [405, 266] on div "Car Insurance fiber_manual_record 0.00 $ Gas fiber_manual_record 150.00 $" at bounding box center [397, 310] width 235 height 186
drag, startPoint x: 352, startPoint y: 251, endPoint x: 349, endPoint y: 260, distance: 9.1
click at [352, 251] on input "0.00" at bounding box center [389, 245] width 189 height 27
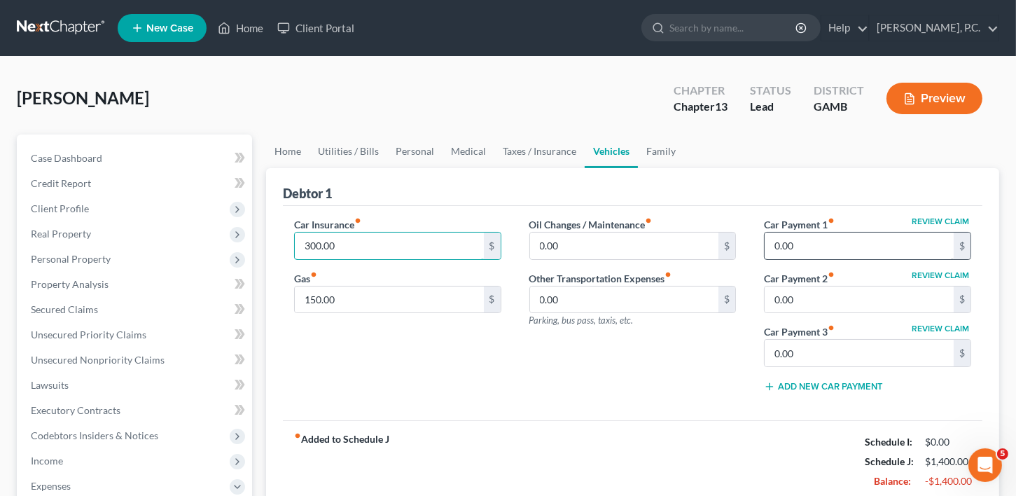
type input "300.00"
click at [795, 245] on input "0.00" at bounding box center [859, 245] width 189 height 27
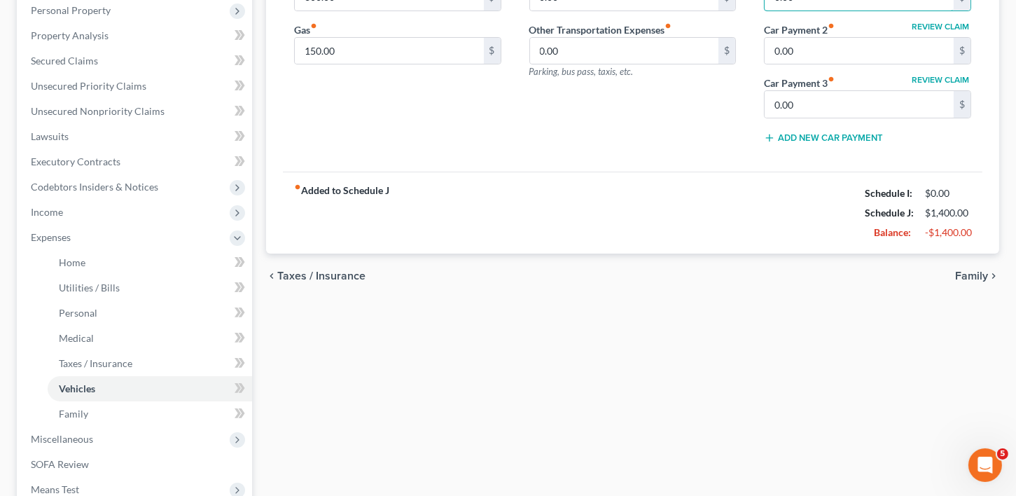
scroll to position [269, 0]
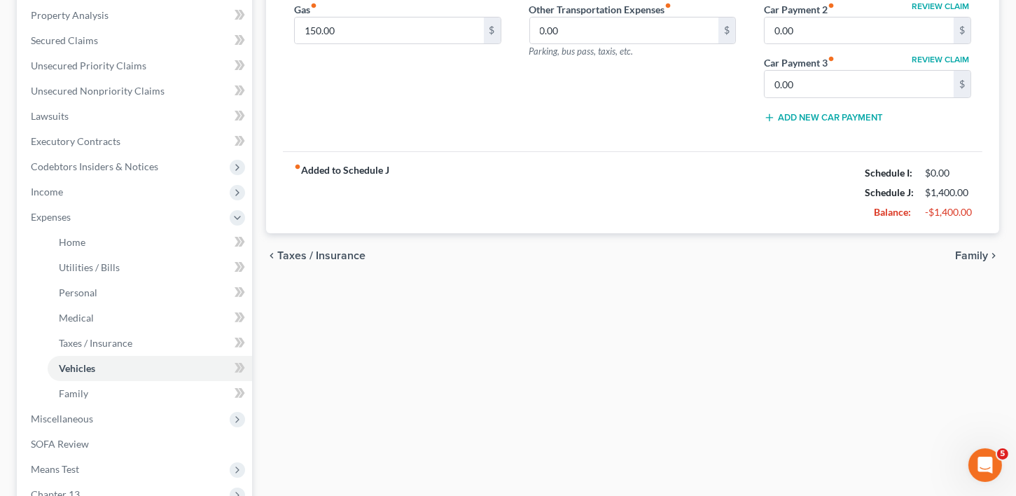
click at [968, 250] on span "Family" at bounding box center [971, 255] width 33 height 11
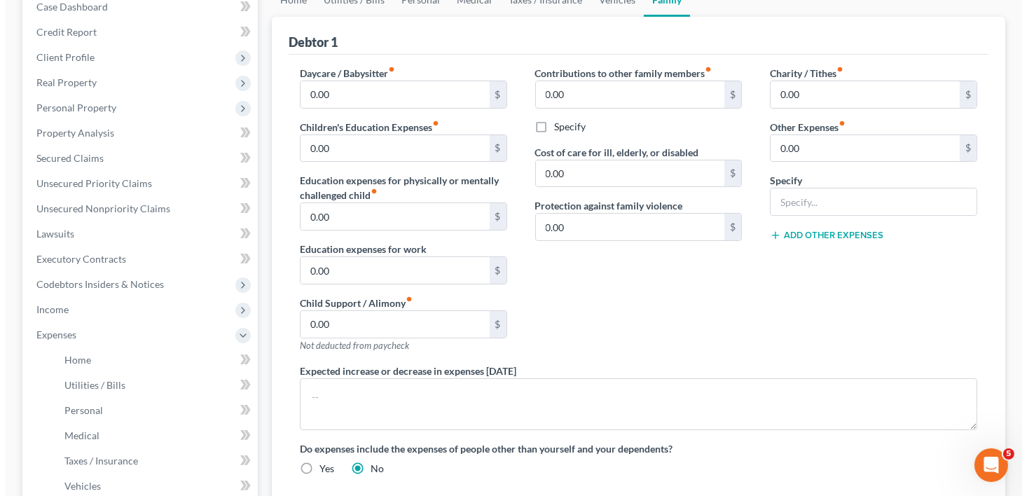
scroll to position [150, 0]
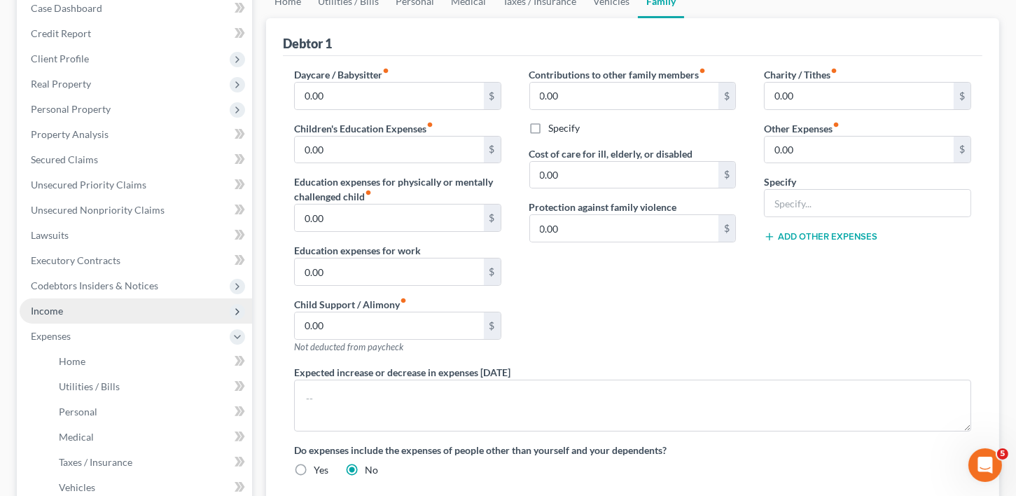
drag, startPoint x: 49, startPoint y: 307, endPoint x: 174, endPoint y: 324, distance: 125.8
click at [50, 307] on span "Income" at bounding box center [47, 311] width 32 height 12
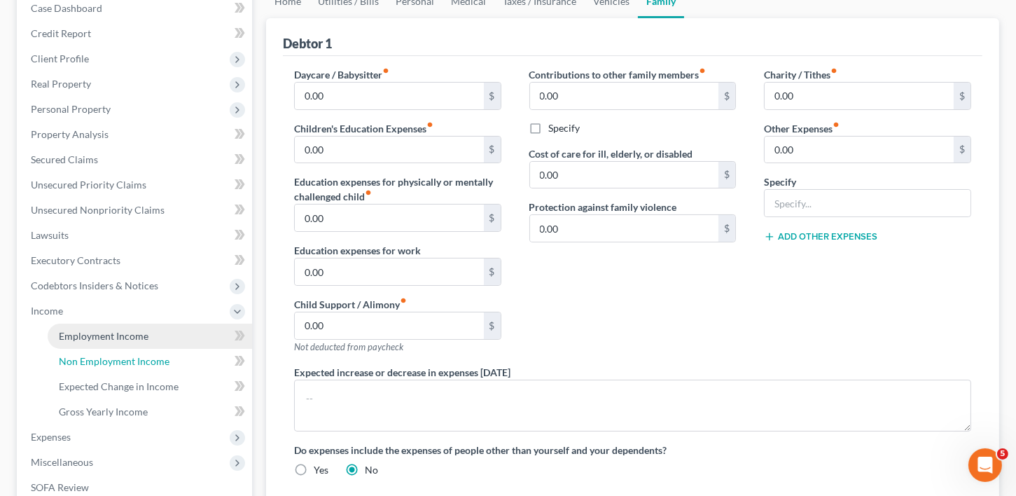
drag, startPoint x: 139, startPoint y: 359, endPoint x: 182, endPoint y: 341, distance: 46.4
click at [140, 359] on span "Non Employment Income" at bounding box center [114, 361] width 111 height 12
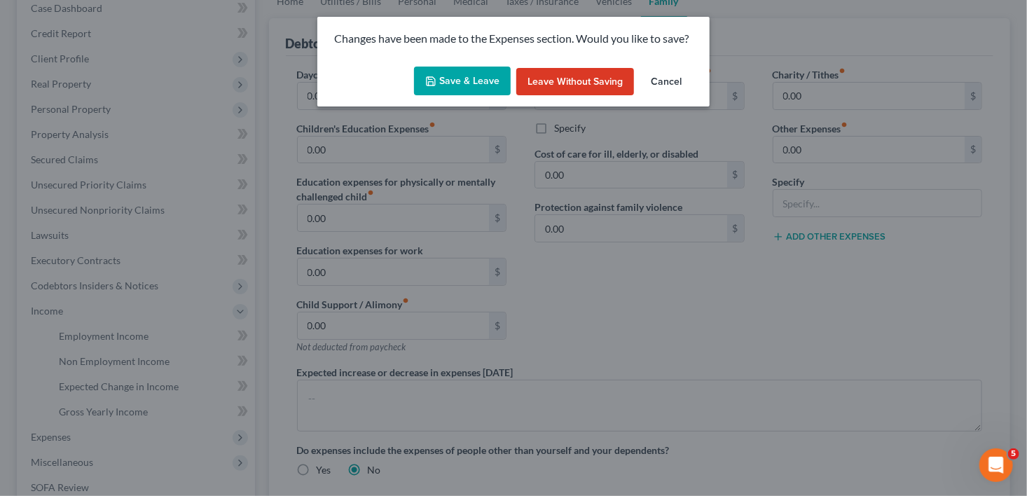
click at [419, 89] on button "Save & Leave" at bounding box center [462, 81] width 97 height 29
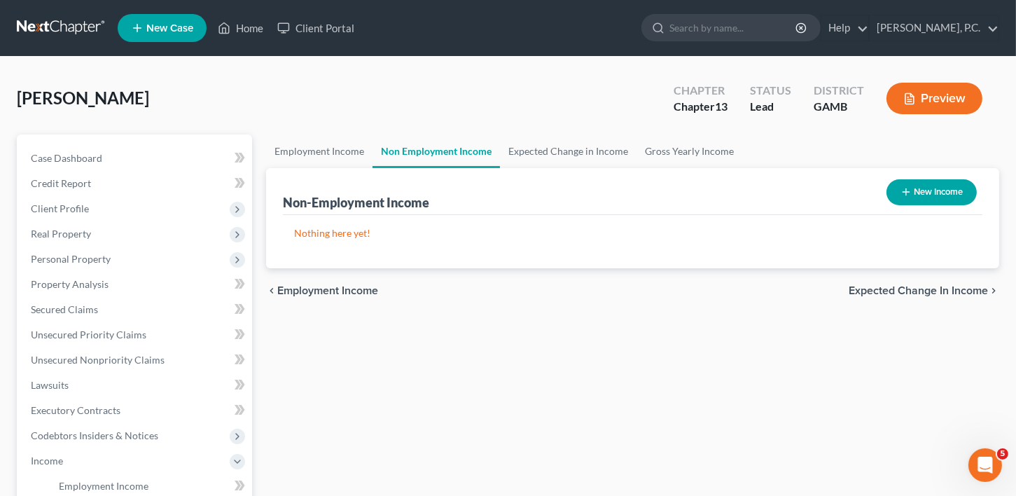
click at [955, 192] on button "New Income" at bounding box center [931, 192] width 90 height 26
select select "0"
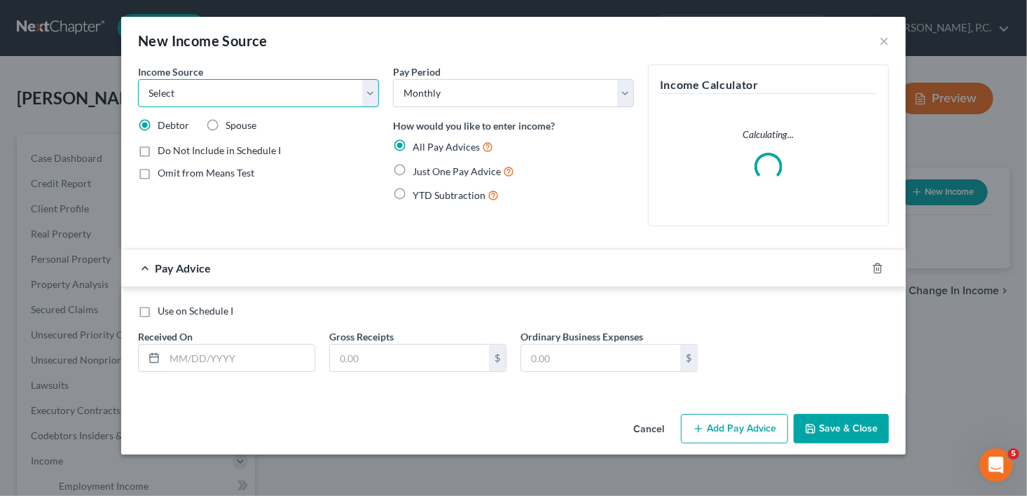
click at [221, 88] on select "Select Unemployment Disability (from employer) Pension Retirement Social Securi…" at bounding box center [258, 93] width 241 height 28
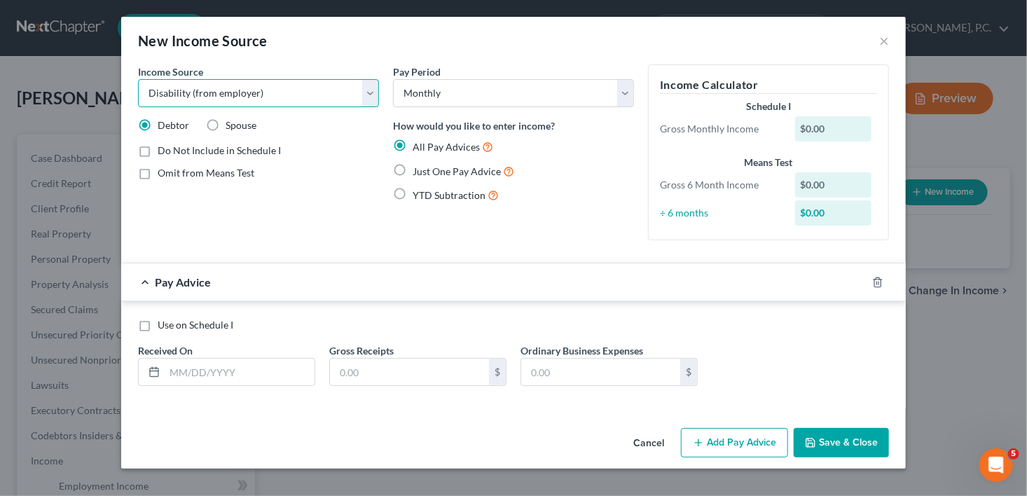
click at [138, 79] on select "Select Unemployment Disability (from employer) Pension Retirement Social Securi…" at bounding box center [258, 93] width 241 height 28
click at [222, 92] on select "Select Unemployment Disability (from employer) Pension Retirement Social Securi…" at bounding box center [258, 93] width 241 height 28
select select "5"
click at [138, 79] on select "Select Unemployment Disability (from employer) Pension Retirement Social Securi…" at bounding box center [258, 93] width 241 height 28
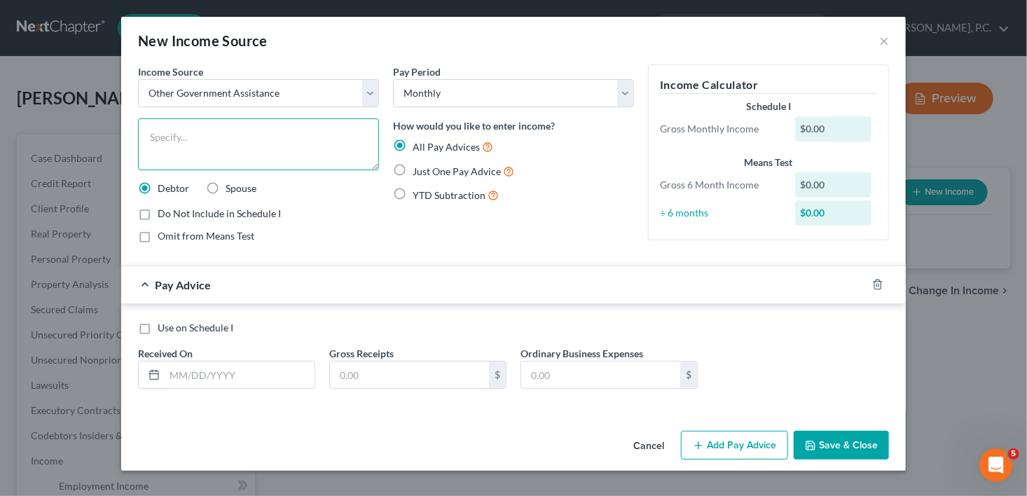
click at [196, 137] on textarea at bounding box center [258, 144] width 241 height 52
type textarea "Food Stamp"
click at [188, 373] on input "text" at bounding box center [240, 374] width 150 height 27
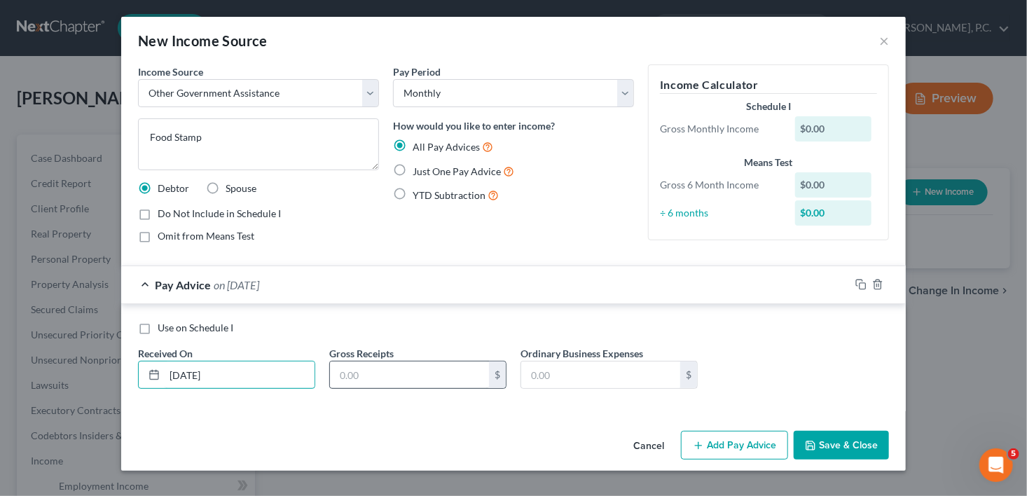
type input "[DATE]"
click at [368, 371] on input "text" at bounding box center [409, 374] width 159 height 27
type input "800.00"
click at [846, 435] on button "Save & Close" at bounding box center [840, 445] width 95 height 29
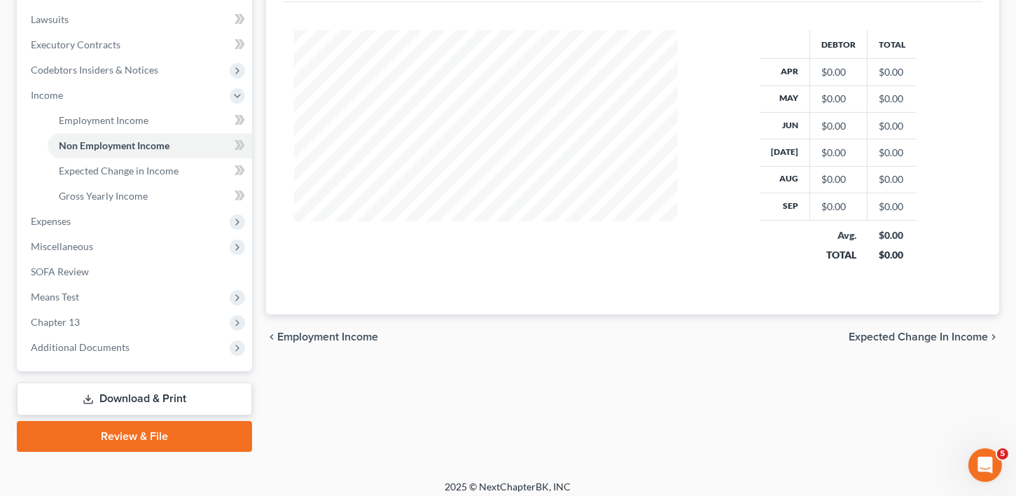
scroll to position [369, 0]
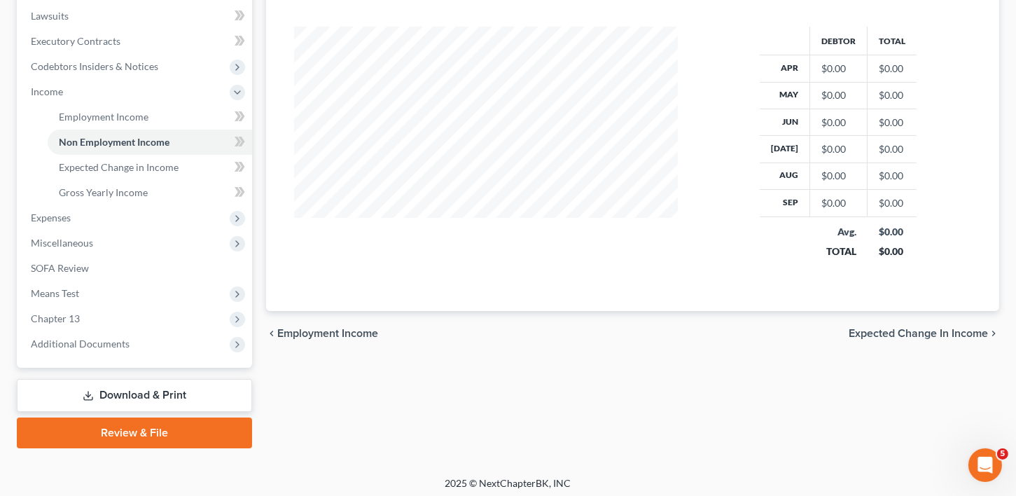
click at [961, 330] on span "Expected Change in Income" at bounding box center [918, 333] width 139 height 11
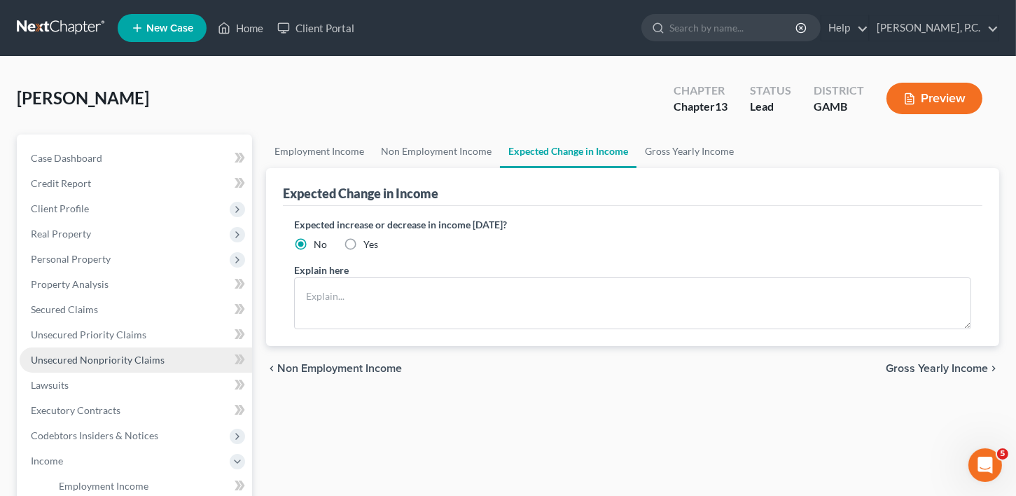
click at [108, 354] on span "Unsecured Nonpriority Claims" at bounding box center [98, 360] width 134 height 12
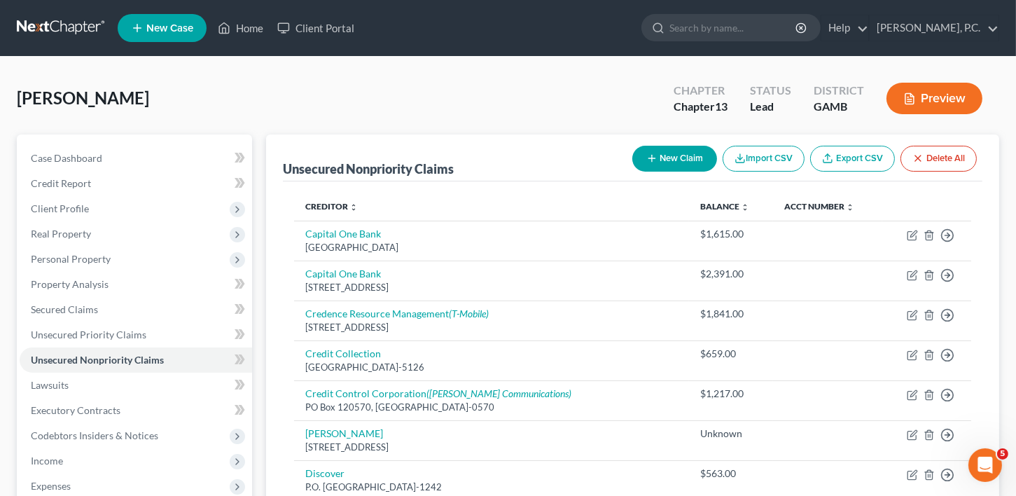
click at [676, 153] on button "New Claim" at bounding box center [674, 159] width 85 height 26
select select "0"
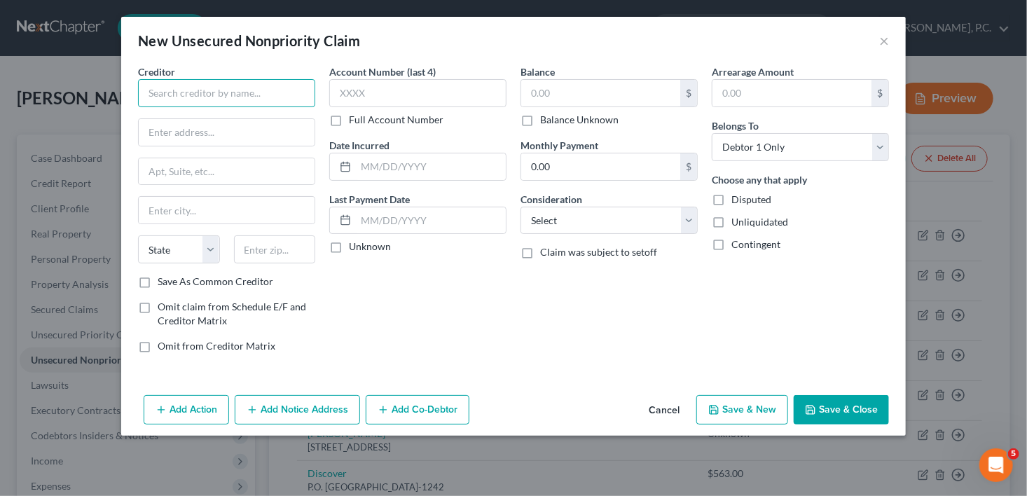
click at [259, 99] on input "text" at bounding box center [226, 93] width 177 height 28
type input "Houston County Water"
click at [208, 124] on input "text" at bounding box center [227, 132] width 176 height 27
type input "[STREET_ADDRESS][PERSON_NAME]"
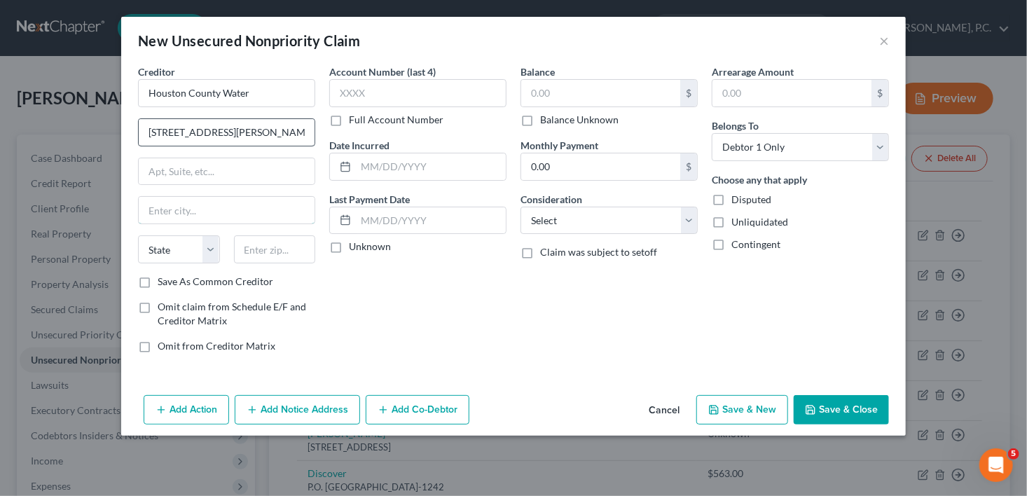
type input "[PERSON_NAME] [PERSON_NAME]"
type input "31088"
select select "10"
click at [158, 285] on label "Save As Common Creditor" at bounding box center [216, 281] width 116 height 14
click at [163, 284] on input "Save As Common Creditor" at bounding box center [167, 278] width 9 height 9
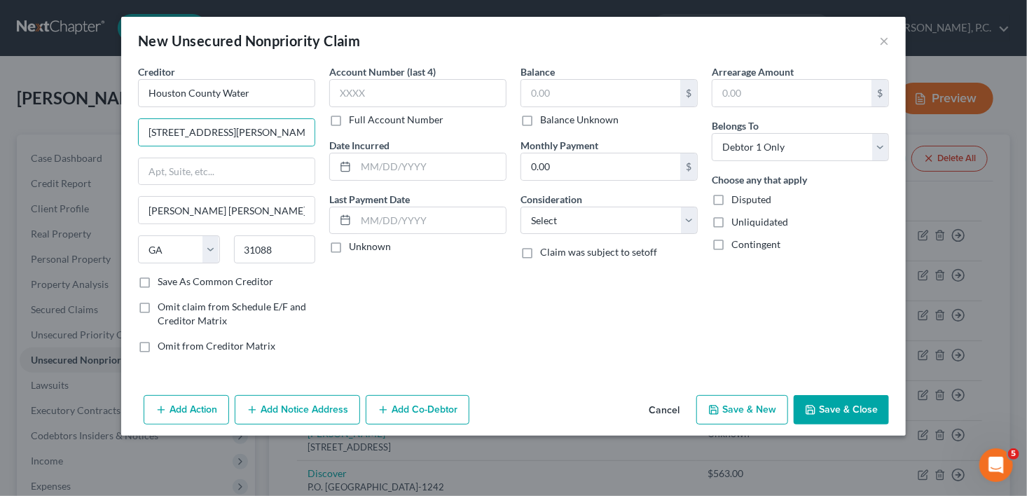
checkbox input "true"
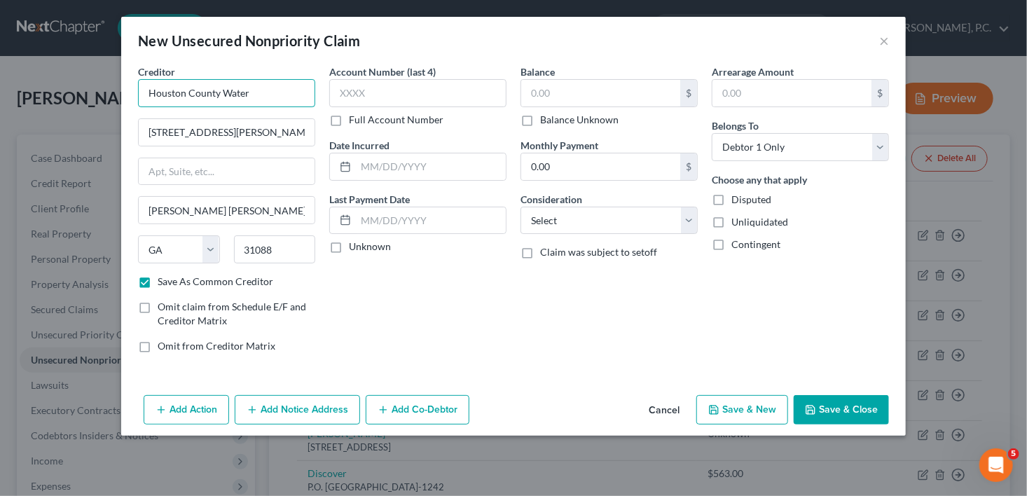
click at [260, 98] on input "Houston County Water" at bounding box center [226, 93] width 177 height 28
type input "Houston County Water Department"
click at [569, 86] on input "text" at bounding box center [600, 93] width 159 height 27
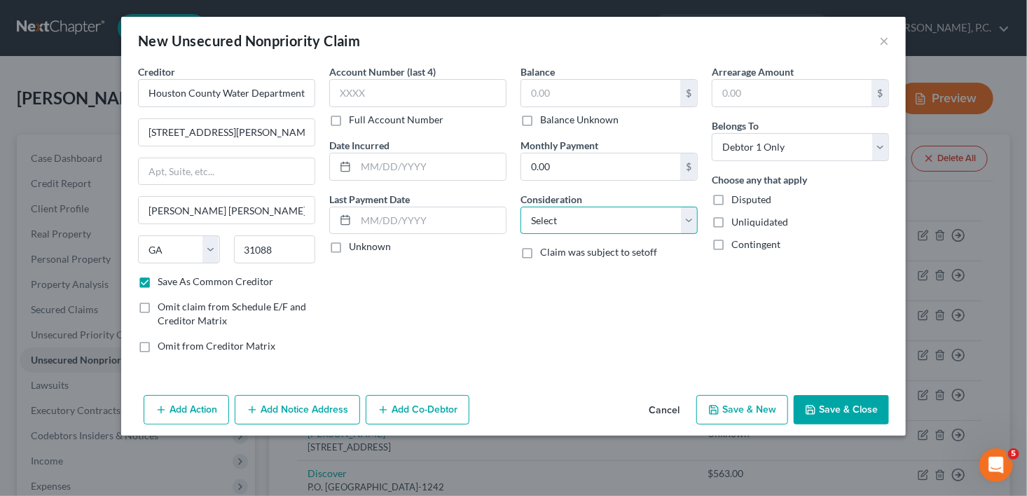
click at [552, 224] on select "Select Cable / Satellite Services Collection Agency Credit Card Debt Debt Couns…" at bounding box center [608, 221] width 177 height 28
select select "20"
click at [520, 207] on select "Select Cable / Satellite Services Collection Agency Credit Card Debt Debt Couns…" at bounding box center [608, 221] width 177 height 28
click at [540, 118] on label "Balance Unknown" at bounding box center [579, 120] width 78 height 14
click at [545, 118] on input "Balance Unknown" at bounding box center [549, 117] width 9 height 9
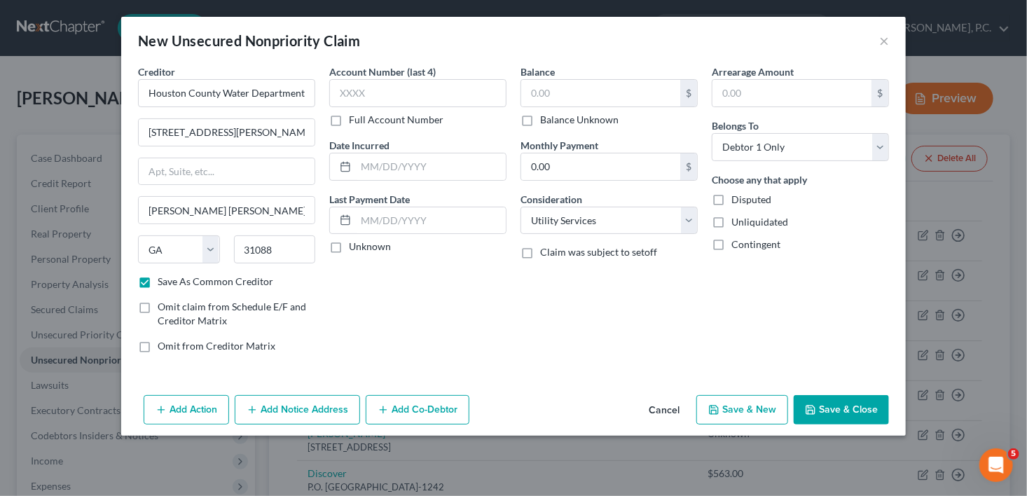
checkbox input "true"
type input "0.00"
click at [865, 409] on button "Save & Close" at bounding box center [840, 409] width 95 height 29
checkbox input "false"
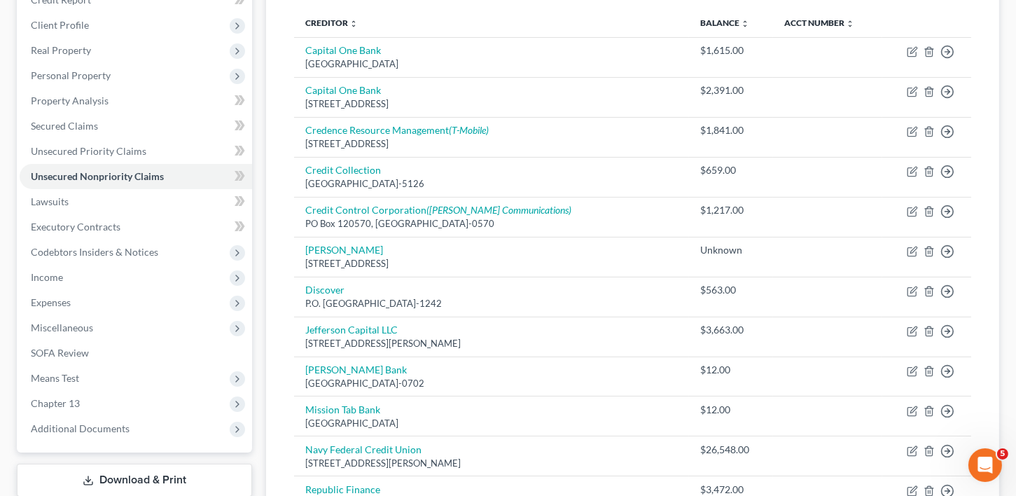
scroll to position [176, 0]
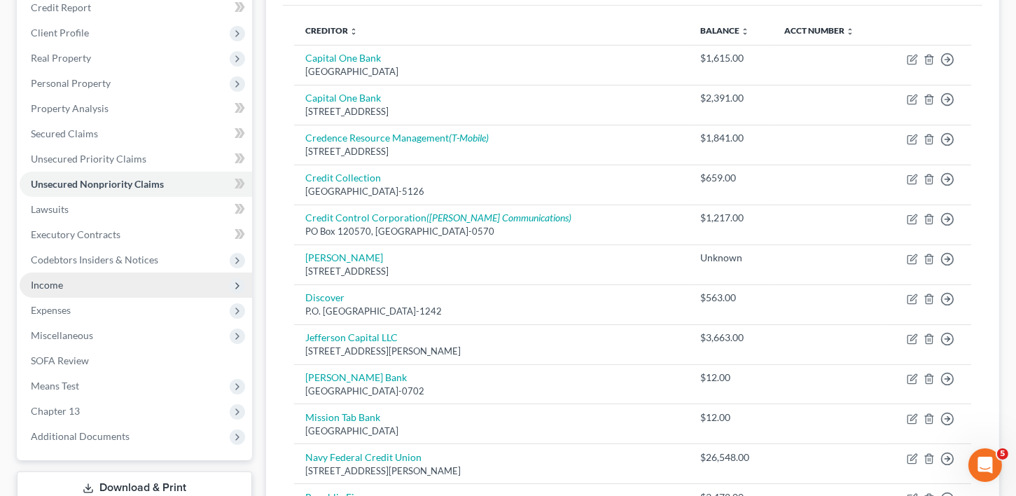
click at [56, 282] on span "Income" at bounding box center [47, 285] width 32 height 12
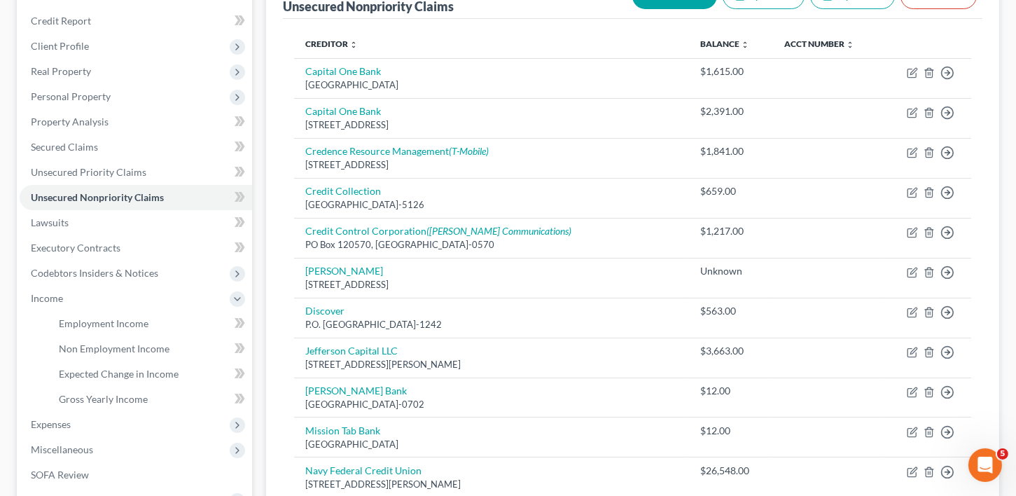
scroll to position [148, 0]
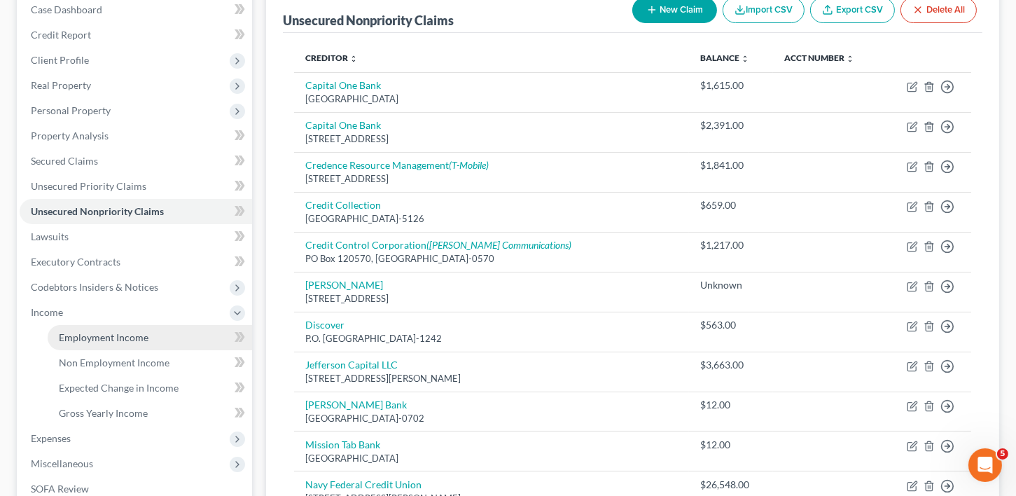
click at [93, 331] on span "Employment Income" at bounding box center [104, 337] width 90 height 12
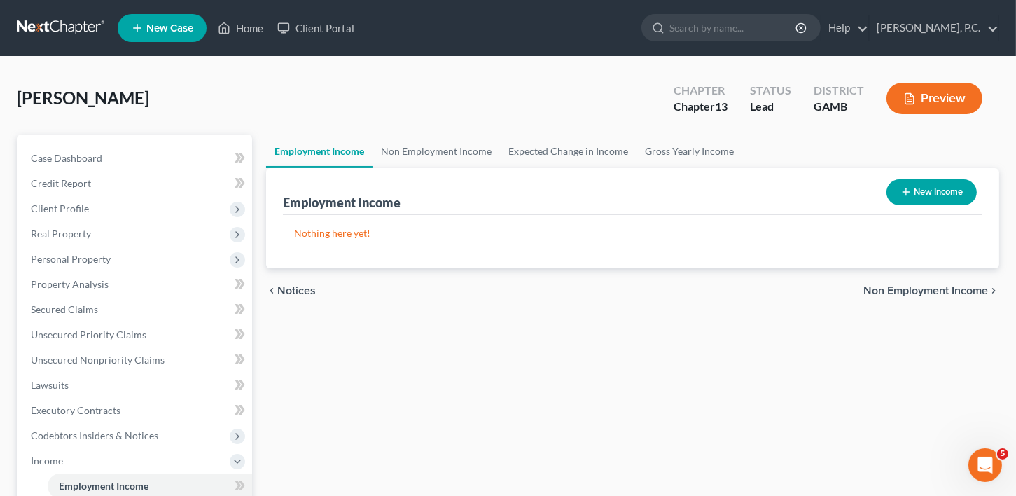
click at [926, 199] on button "New Income" at bounding box center [931, 192] width 90 height 26
select select "0"
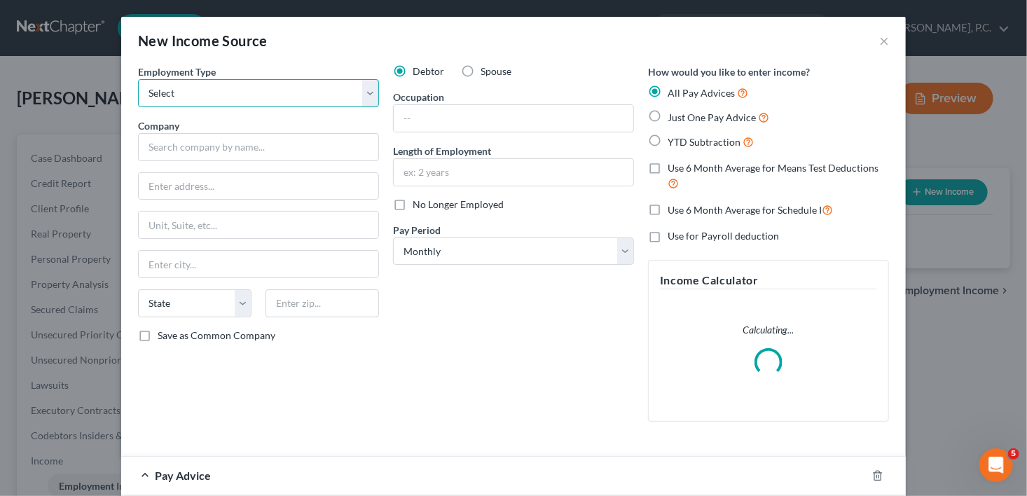
click at [170, 78] on div "Employment Type * Select Full or [DEMOGRAPHIC_DATA] Employment Self Employment" at bounding box center [258, 85] width 241 height 43
select select "0"
click at [138, 79] on select "Select Full or [DEMOGRAPHIC_DATA] Employment Self Employment" at bounding box center [258, 93] width 241 height 28
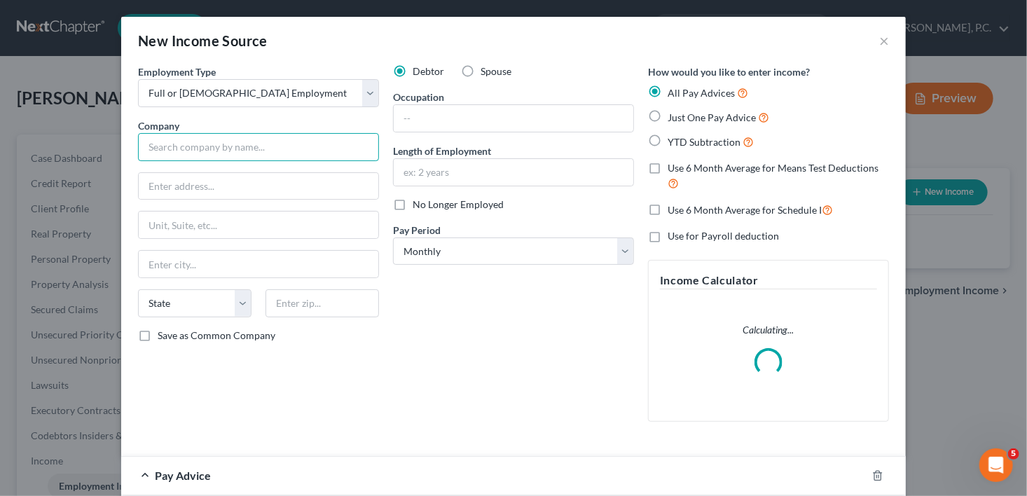
click at [165, 153] on input "text" at bounding box center [258, 147] width 241 height 28
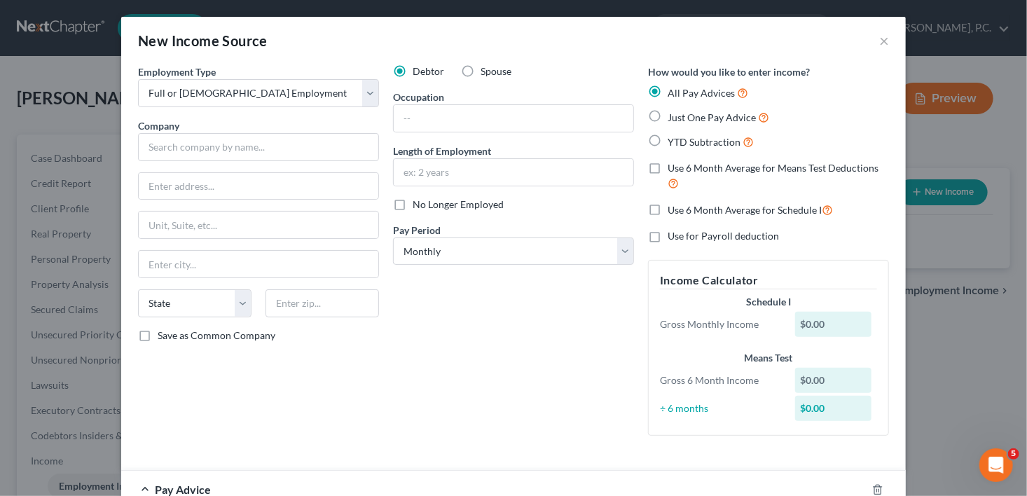
drag, startPoint x: 0, startPoint y: 454, endPoint x: 13, endPoint y: 453, distance: 13.3
click at [0, 454] on div "New Income Source × Employment Type * Select Full or [DEMOGRAPHIC_DATA] Employm…" at bounding box center [513, 248] width 1027 height 496
click at [202, 143] on input "text" at bounding box center [258, 147] width 241 height 28
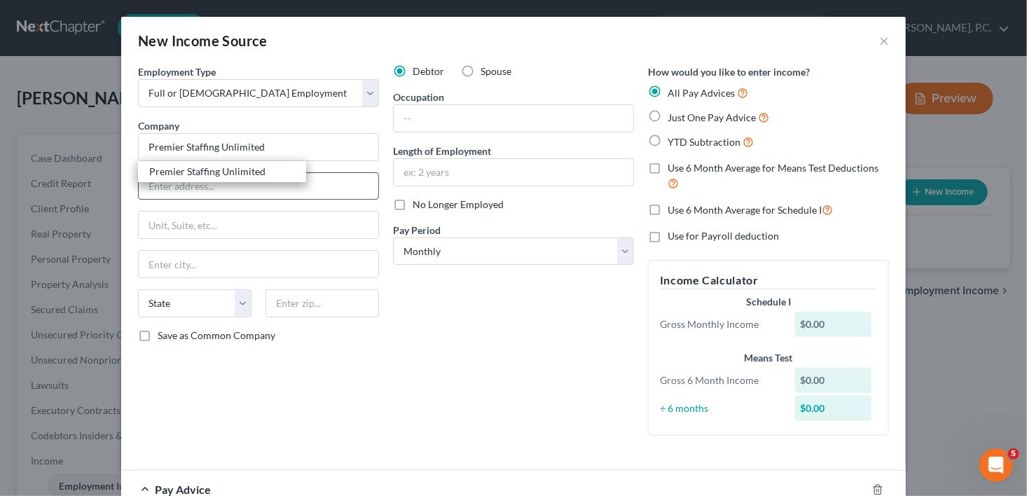
click at [232, 192] on input "text" at bounding box center [258, 186] width 239 height 27
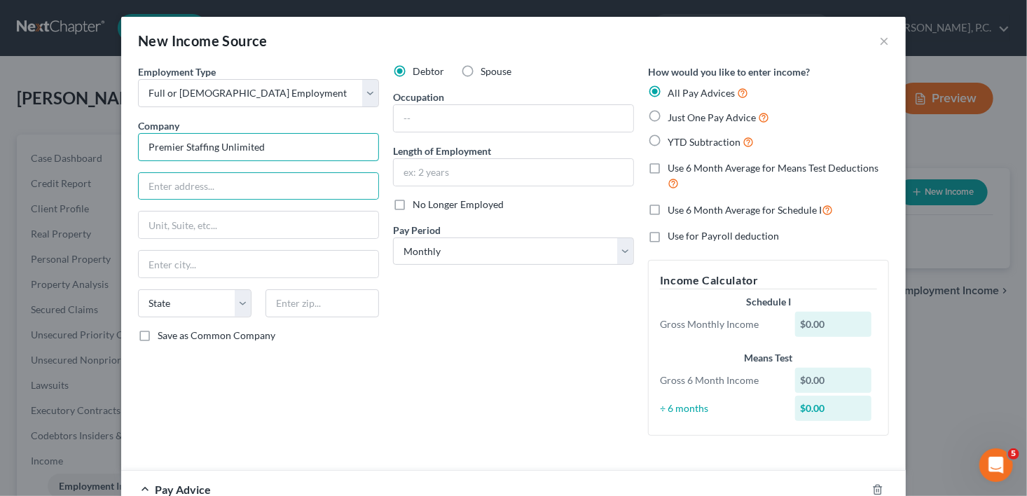
click at [220, 146] on input "Premier Staffing Unlimited" at bounding box center [258, 147] width 241 height 28
drag, startPoint x: 275, startPoint y: 146, endPoint x: 221, endPoint y: 146, distance: 53.9
click at [221, 146] on input "Premier Staffing Unlimited" at bounding box center [258, 147] width 241 height 28
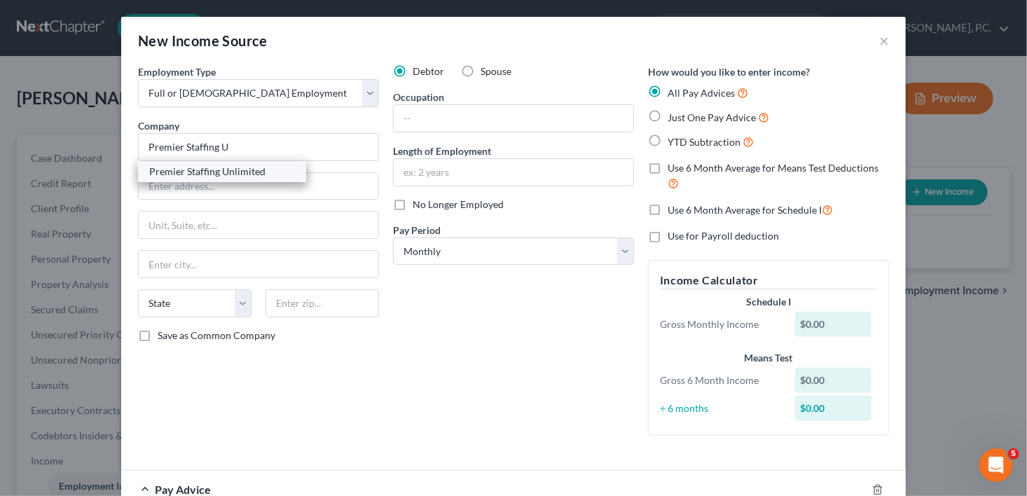
click at [223, 169] on div "Premier Staffing Unlimited" at bounding box center [222, 172] width 146 height 14
type input "Premier Staffing Unlimited"
type input "[STREET_ADDRESS]"
type input "Macon"
select select "10"
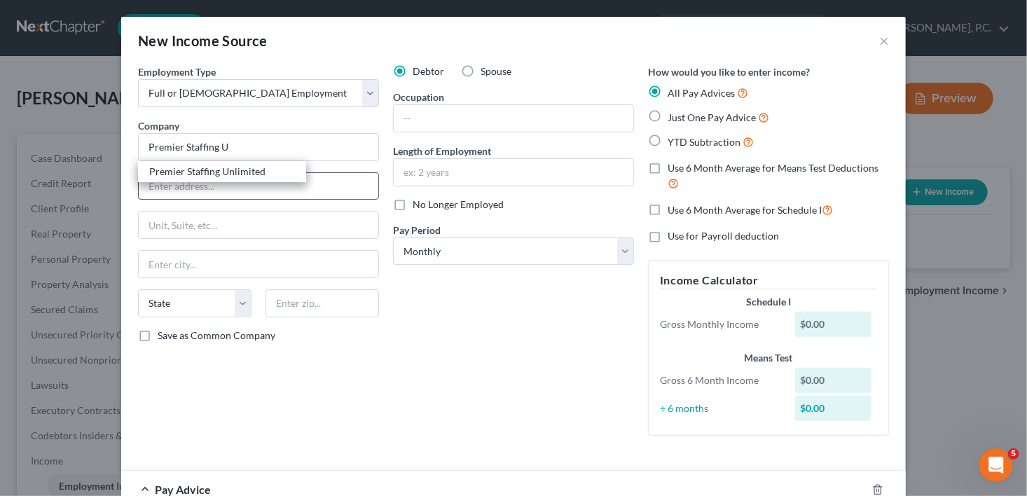
type input "31216"
drag, startPoint x: 271, startPoint y: 191, endPoint x: 129, endPoint y: 186, distance: 142.3
click at [131, 185] on div "Employment Type * Select Full or [DEMOGRAPHIC_DATA] Employment Self Employment …" at bounding box center [258, 255] width 255 height 382
type input "[STREET_ADDRESS]"
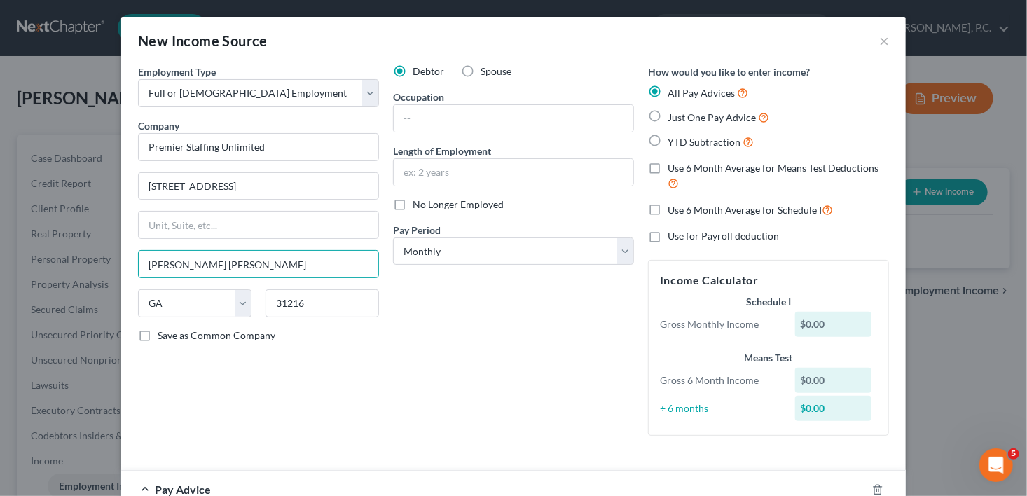
type input "[PERSON_NAME] [PERSON_NAME]"
select select "10"
type input "31088"
click at [442, 111] on input "text" at bounding box center [513, 118] width 239 height 27
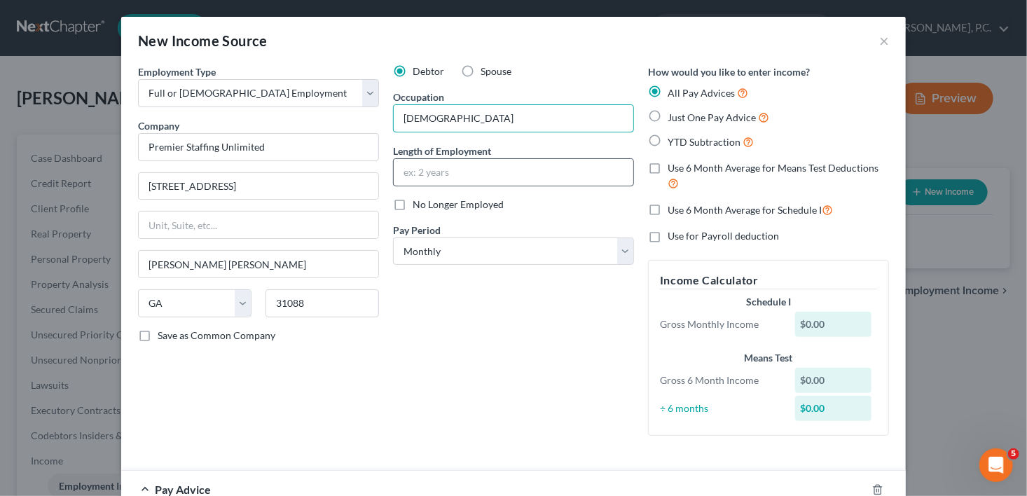
type input "[DEMOGRAPHIC_DATA]"
click at [442, 172] on input "text" at bounding box center [513, 172] width 239 height 27
type input "1 month"
click at [438, 258] on select "Select Monthly Twice Monthly Every Other Week Weekly" at bounding box center [513, 251] width 241 height 28
select select "3"
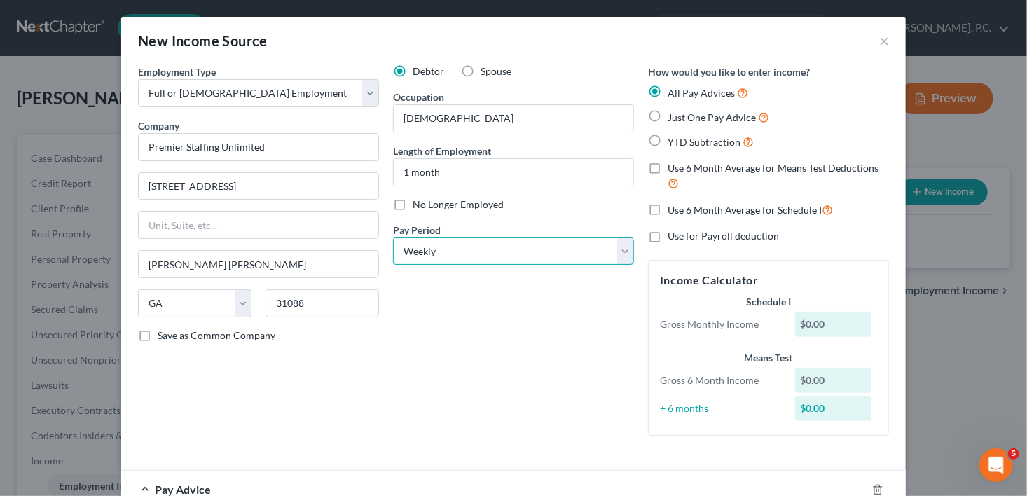
click at [393, 237] on select "Select Monthly Twice Monthly Every Other Week Weekly" at bounding box center [513, 251] width 241 height 28
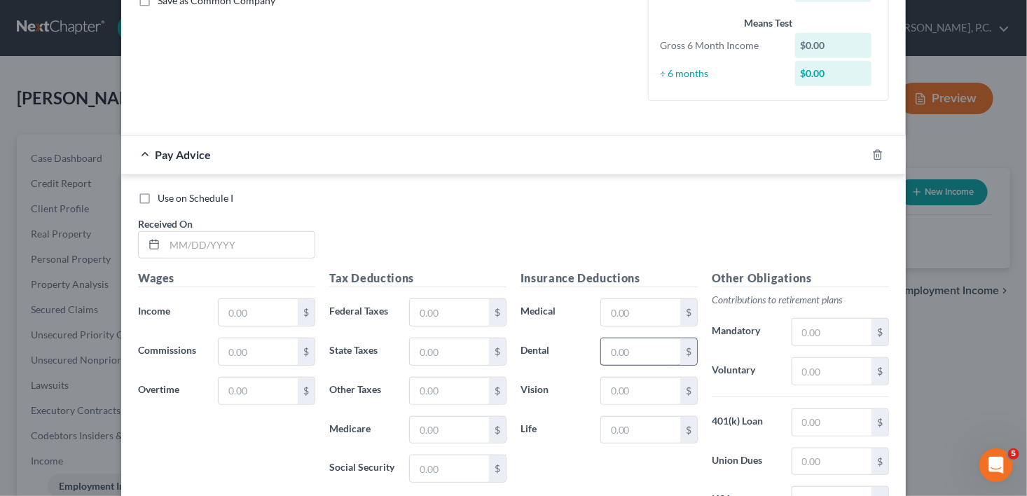
scroll to position [336, 0]
click at [169, 244] on input "text" at bounding box center [240, 243] width 150 height 27
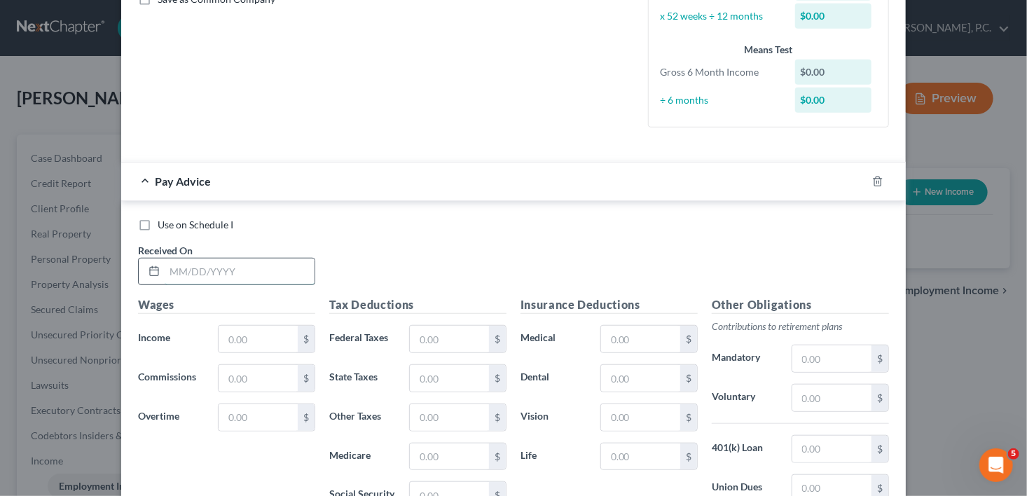
click at [194, 278] on input "text" at bounding box center [240, 271] width 150 height 27
type input "[DATE]"
click at [223, 330] on input "text" at bounding box center [257, 339] width 79 height 27
type input "192.00"
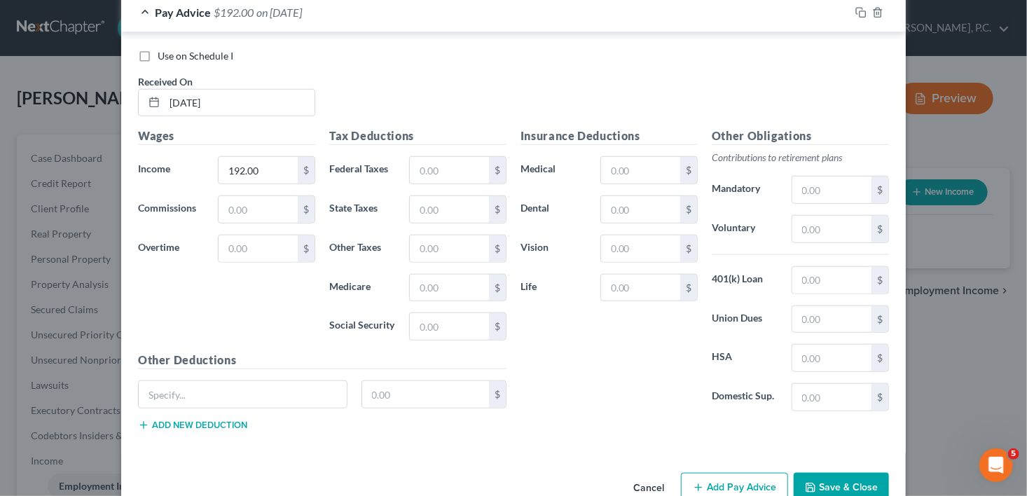
scroll to position [535, 0]
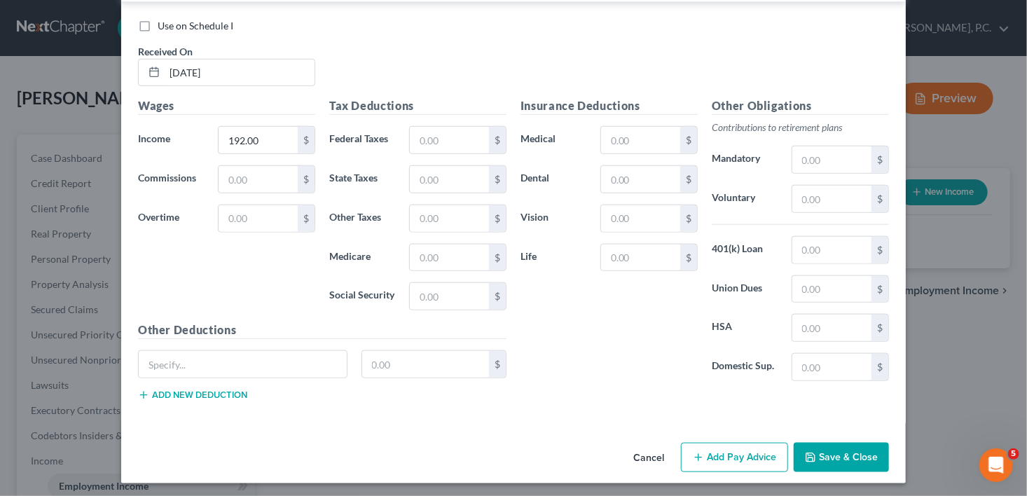
click at [835, 493] on div "New Income Source × Employment Type * Select Full or [DEMOGRAPHIC_DATA] Employm…" at bounding box center [513, 248] width 1027 height 496
click at [835, 466] on div "Cancel Add Pay Advice Save & Close" at bounding box center [513, 460] width 784 height 46
click at [854, 454] on button "Save & Close" at bounding box center [840, 457] width 95 height 29
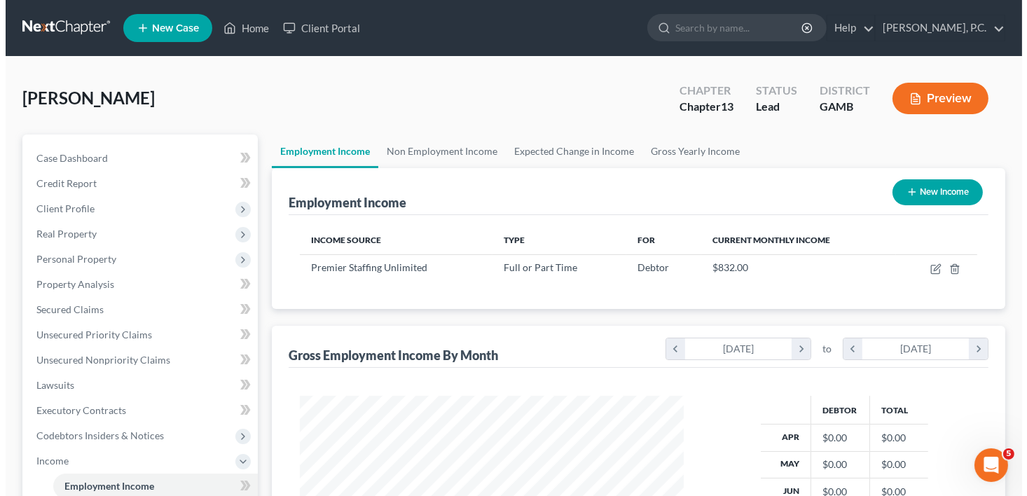
scroll to position [699965, 699803]
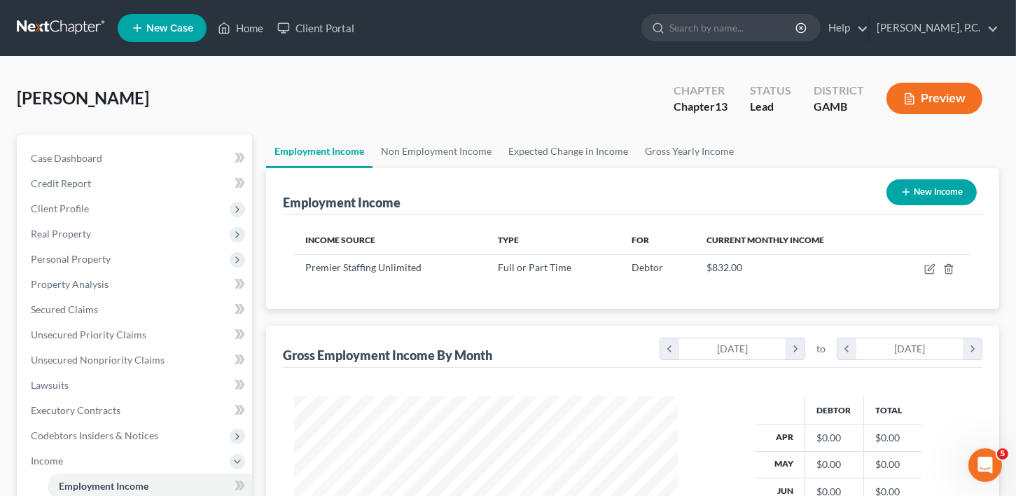
click at [930, 189] on button "New Income" at bounding box center [931, 192] width 90 height 26
select select "0"
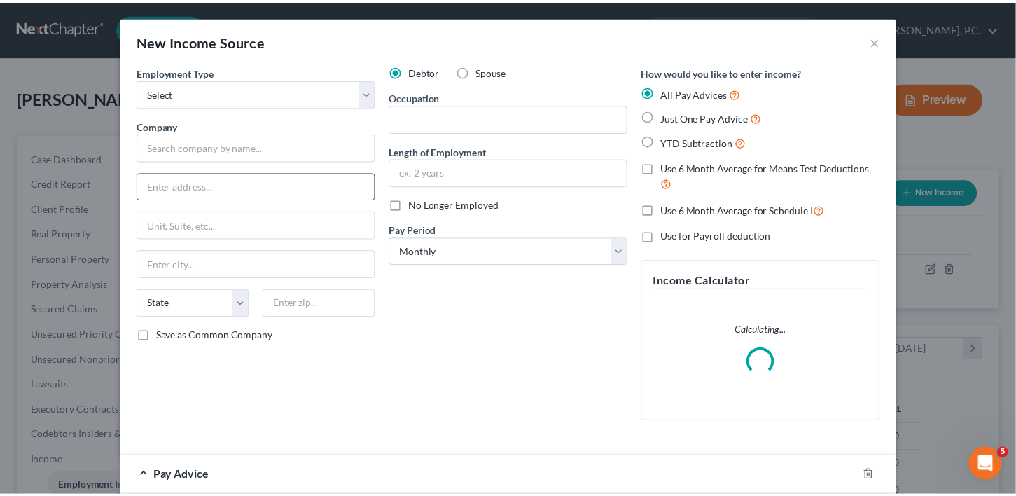
scroll to position [250, 415]
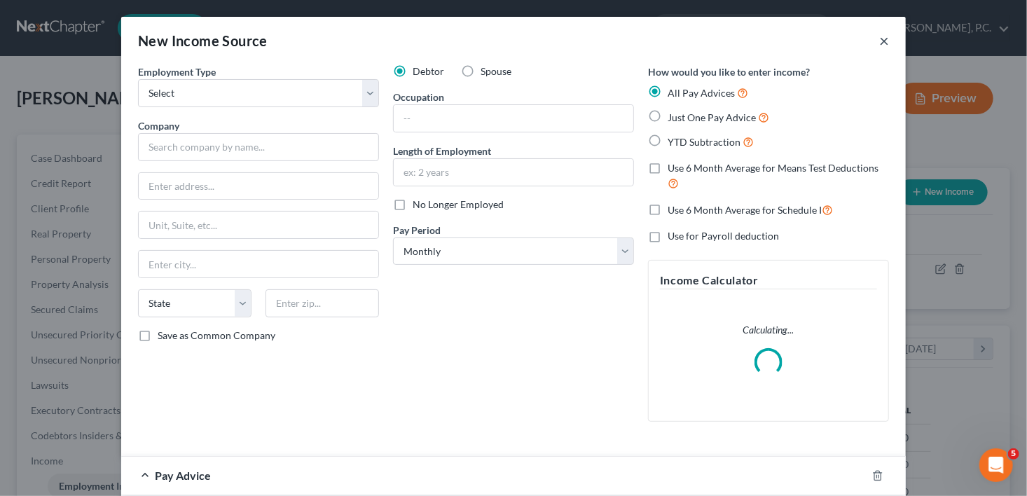
click at [879, 41] on button "×" at bounding box center [884, 40] width 10 height 17
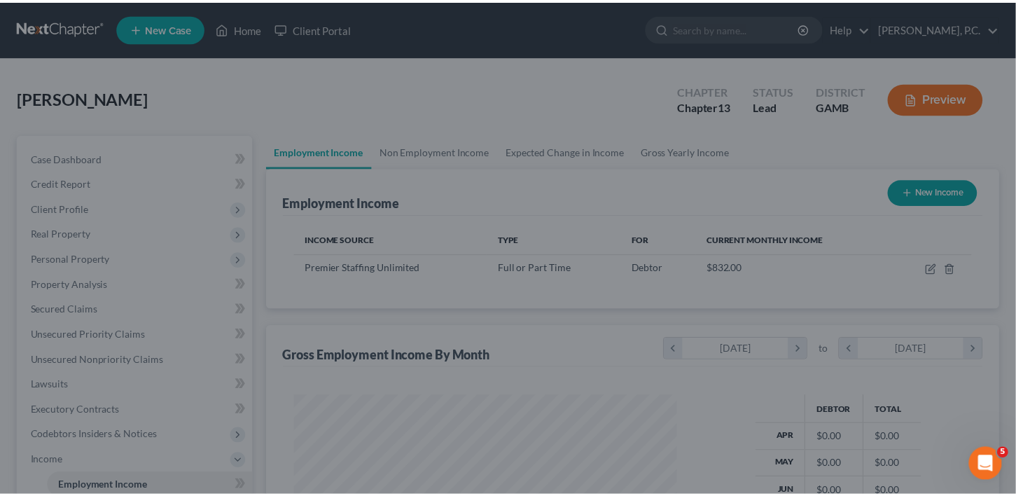
scroll to position [699965, 699803]
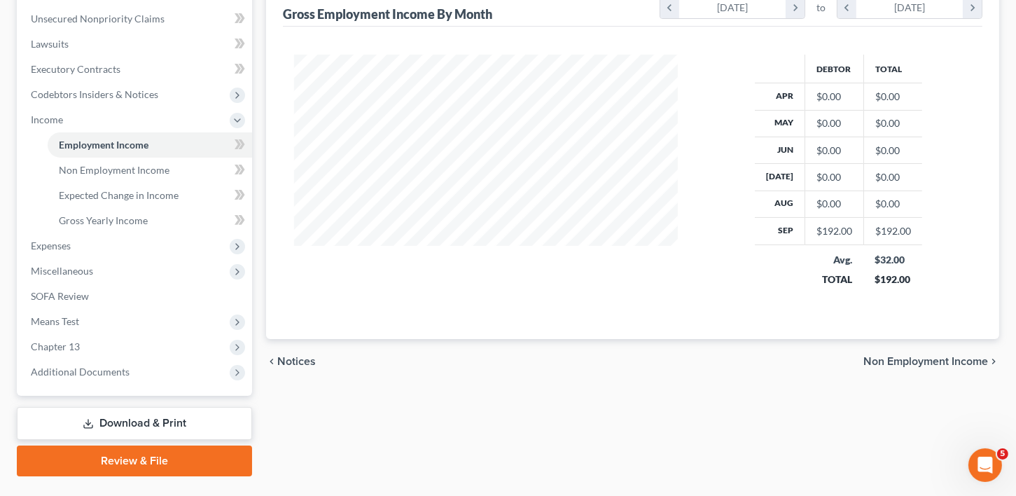
click at [930, 356] on span "Non Employment Income" at bounding box center [925, 361] width 125 height 11
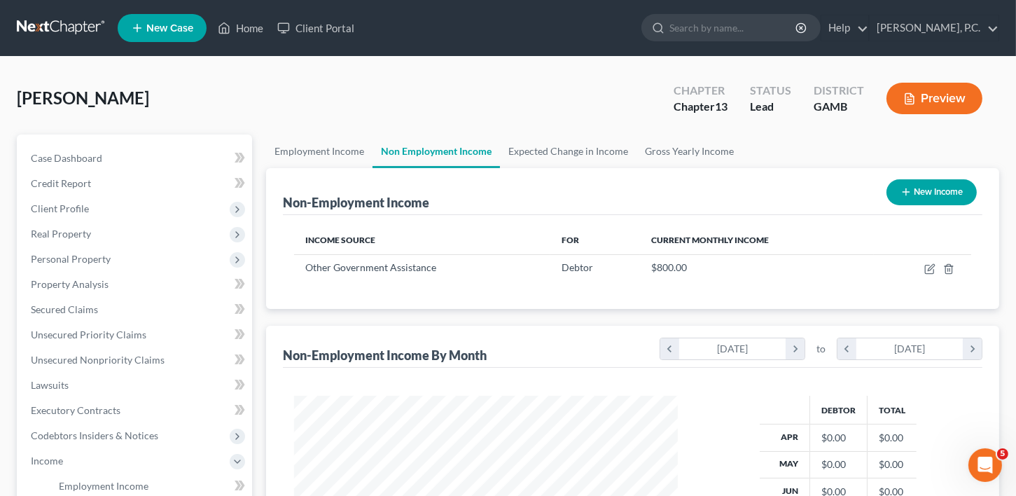
click at [925, 172] on div "Non-Employment Income New Income" at bounding box center [633, 191] width 700 height 47
click at [926, 191] on button "New Income" at bounding box center [931, 192] width 90 height 26
select select "0"
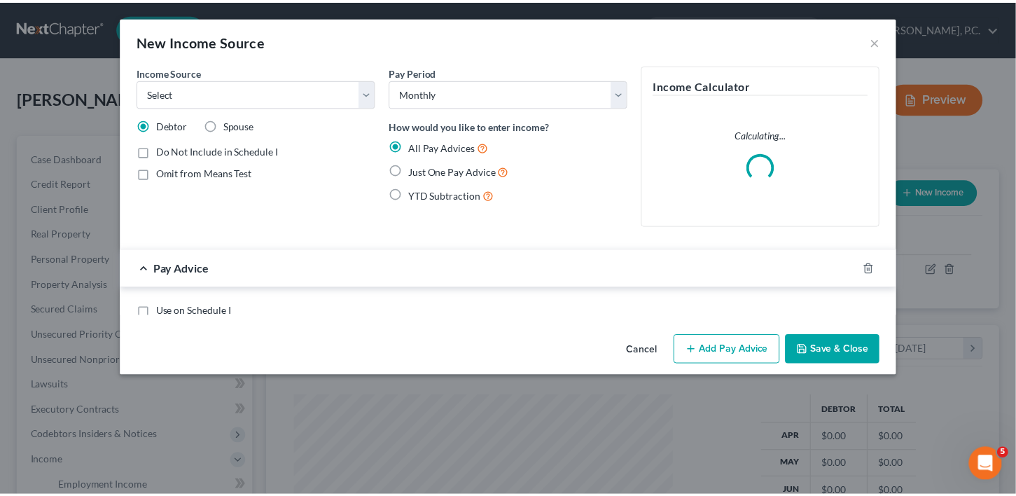
scroll to position [250, 415]
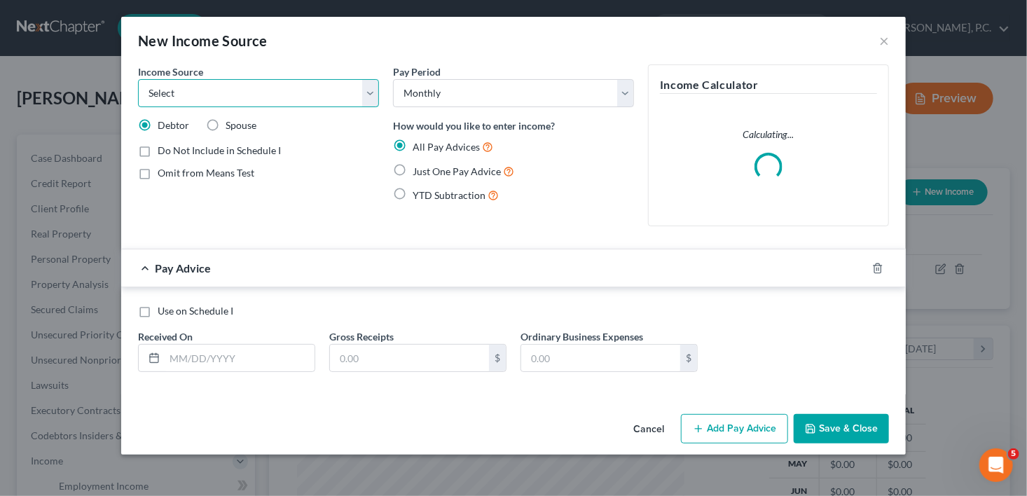
click at [188, 90] on select "Select Unemployment Disability (from employer) Pension Retirement Social Securi…" at bounding box center [258, 93] width 241 height 28
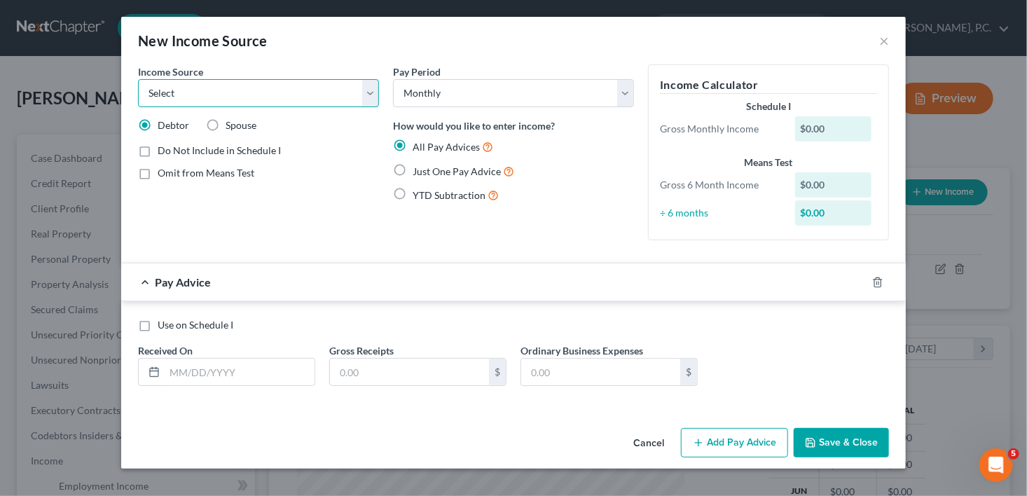
select select "8"
click at [138, 79] on select "Select Unemployment Disability (from employer) Pension Retirement Social Securi…" at bounding box center [258, 93] width 241 height 28
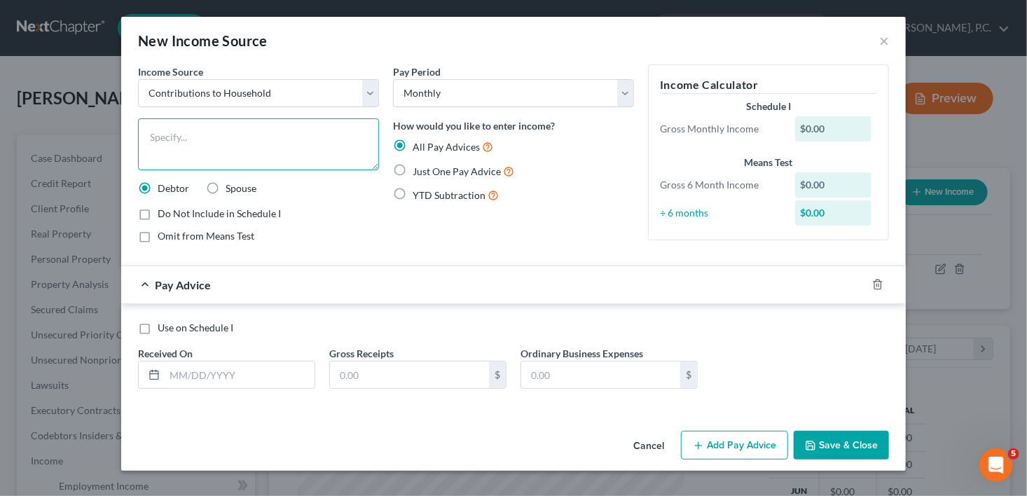
click at [232, 135] on textarea at bounding box center [258, 144] width 241 height 52
type textarea "Brother's support"
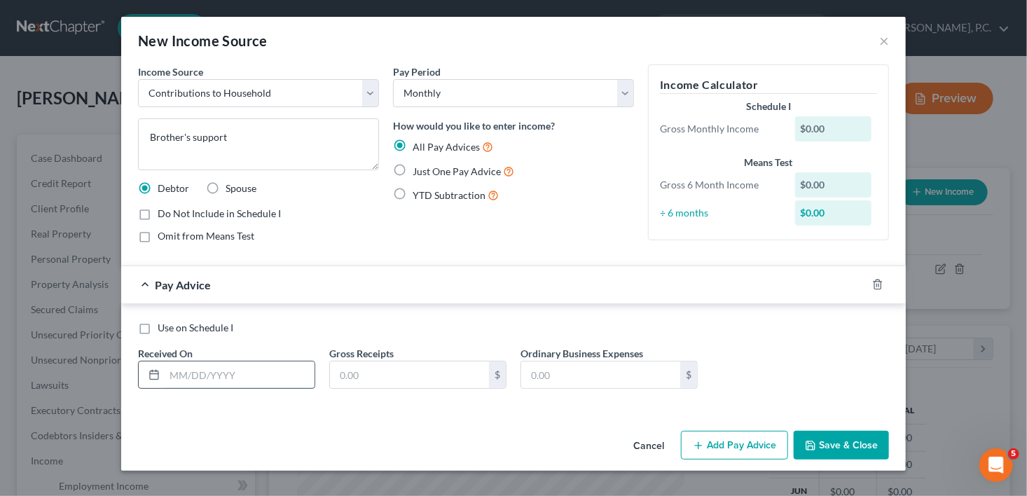
click at [218, 375] on input "text" at bounding box center [240, 374] width 150 height 27
type input "[DATE]"
click at [385, 374] on input "text" at bounding box center [409, 374] width 159 height 27
type input "1,200.00"
click at [835, 450] on button "Save & Close" at bounding box center [840, 445] width 95 height 29
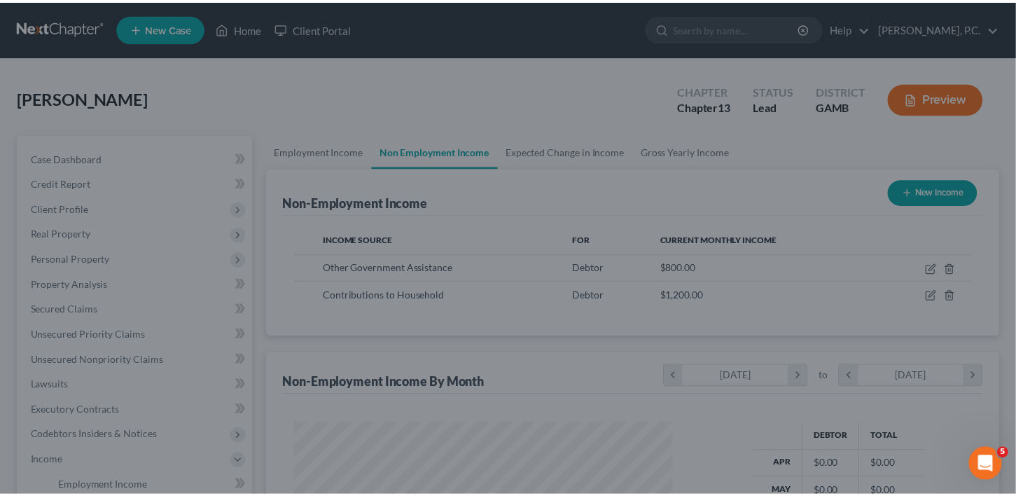
scroll to position [699965, 699803]
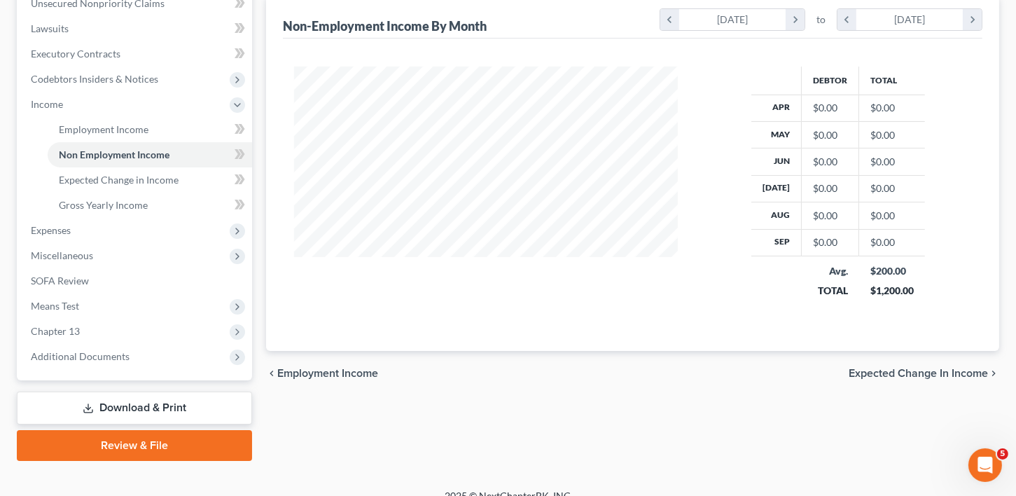
drag, startPoint x: 924, startPoint y: 372, endPoint x: 948, endPoint y: 400, distance: 36.8
click at [924, 372] on span "Expected Change in Income" at bounding box center [918, 373] width 139 height 11
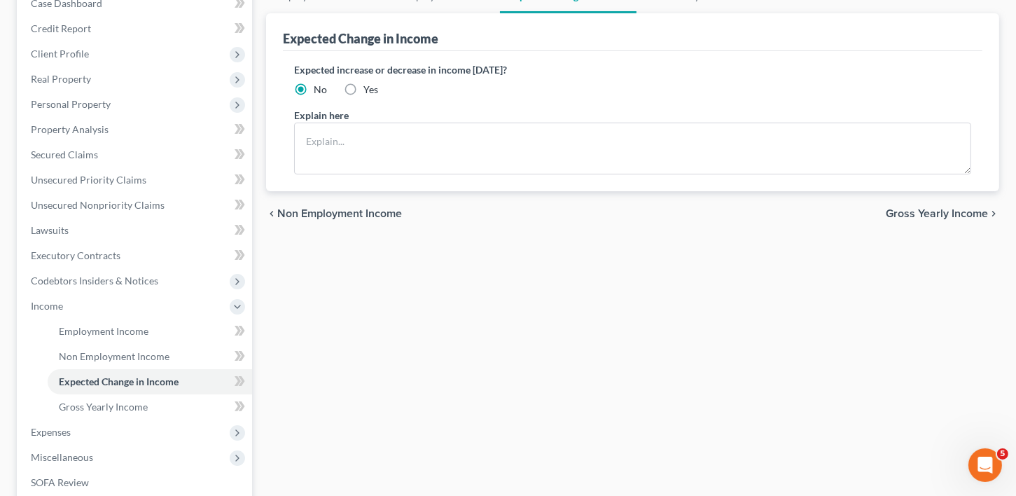
click at [949, 216] on span "Gross Yearly Income" at bounding box center [937, 213] width 102 height 11
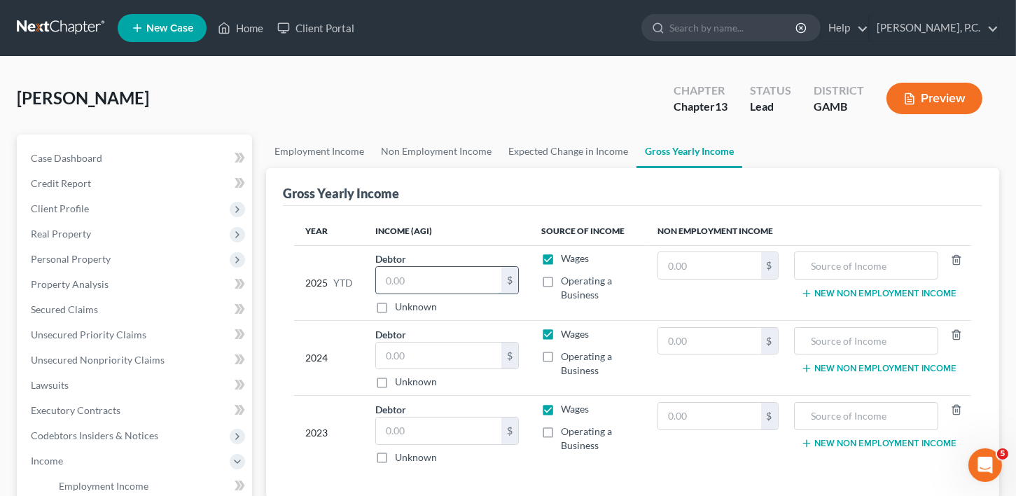
click at [429, 278] on input "text" at bounding box center [439, 280] width 126 height 27
click at [865, 268] on input "text" at bounding box center [866, 265] width 129 height 27
type input "Food stamps"
click at [714, 263] on input "text" at bounding box center [709, 265] width 102 height 27
type input "8,000.00"
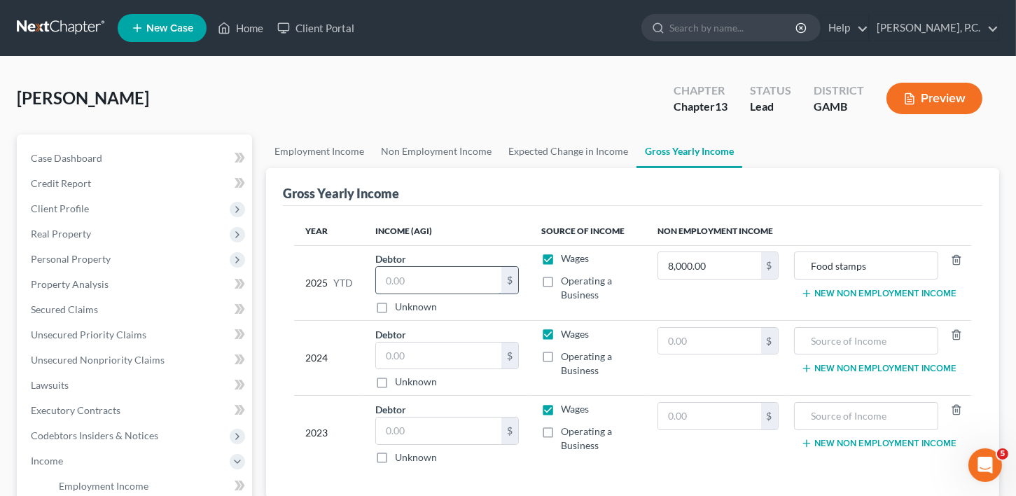
click at [384, 284] on input "text" at bounding box center [439, 280] width 126 height 27
click at [813, 343] on input "text" at bounding box center [866, 341] width 129 height 27
type input "Food stamps"
click at [729, 345] on input "text" at bounding box center [709, 341] width 102 height 27
click at [716, 341] on input "text" at bounding box center [709, 341] width 102 height 27
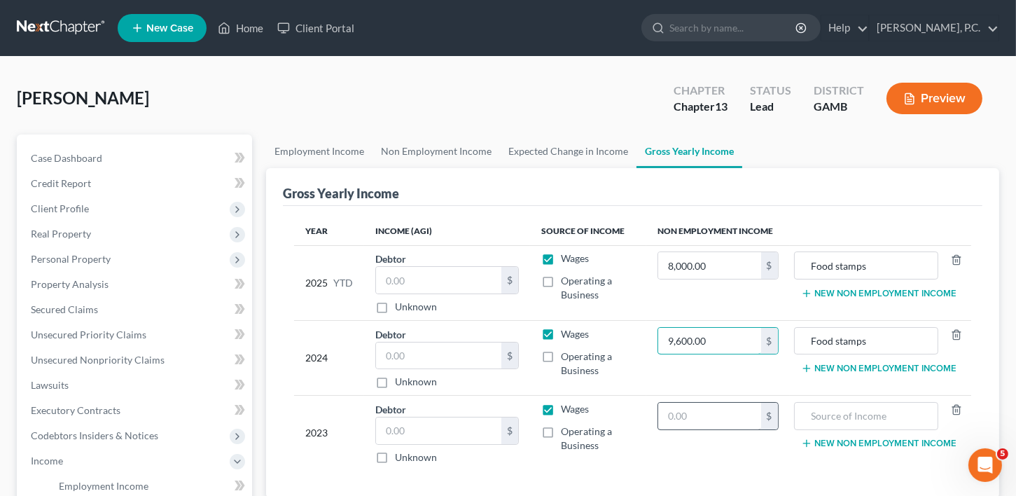
type input "9,600.00"
click at [679, 411] on input "text" at bounding box center [709, 416] width 102 height 27
type input "9,600.00"
click at [807, 412] on input "text" at bounding box center [866, 416] width 129 height 27
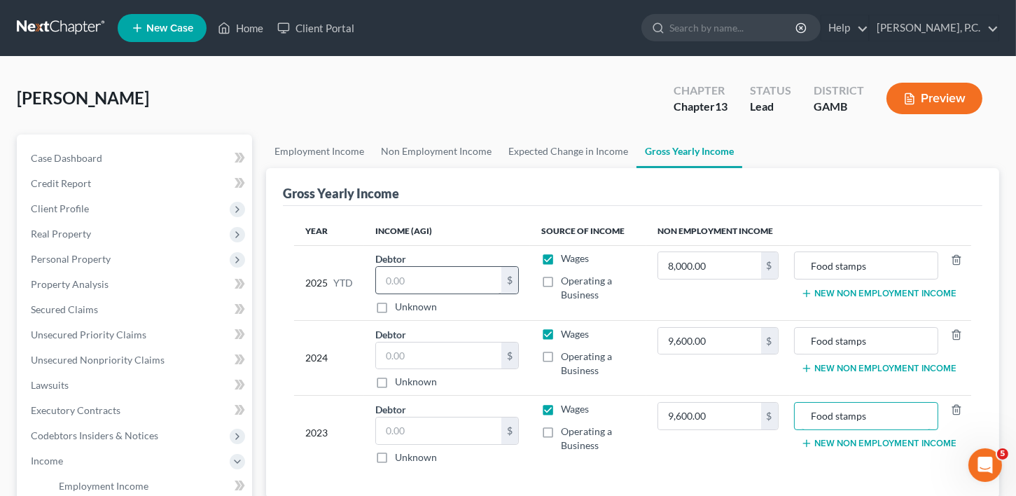
type input "Food stamps"
click at [435, 286] on input "text" at bounding box center [439, 280] width 126 height 27
type input "192.00"
click at [858, 291] on button "New Non Employment Income" at bounding box center [879, 293] width 156 height 11
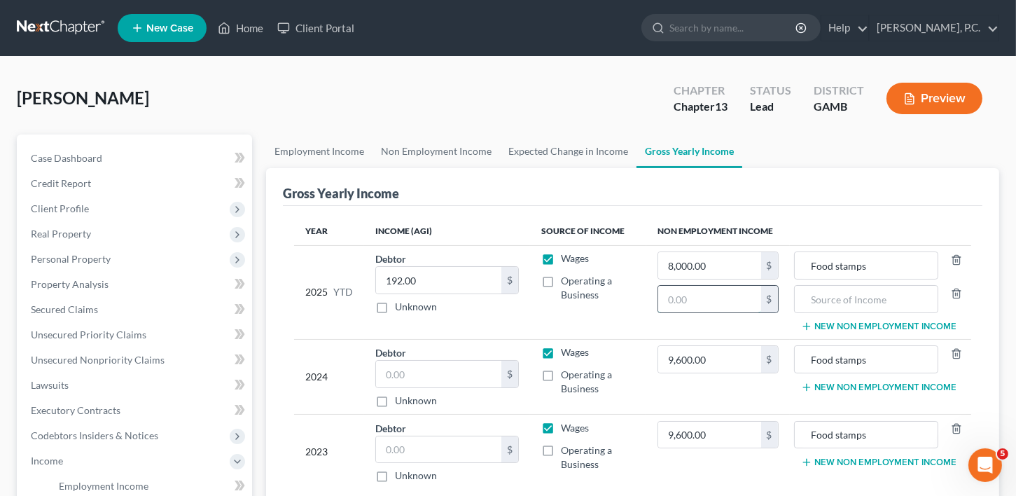
click at [718, 300] on input "text" at bounding box center [709, 299] width 102 height 27
click at [828, 302] on input "text" at bounding box center [866, 299] width 129 height 27
type input "2,400.00"
click at [844, 295] on input "text" at bounding box center [866, 299] width 129 height 27
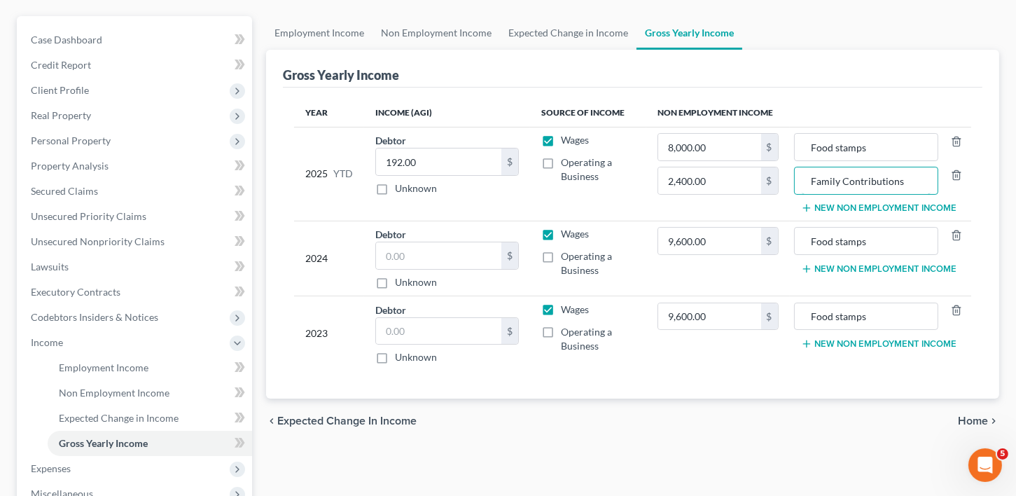
scroll to position [127, 0]
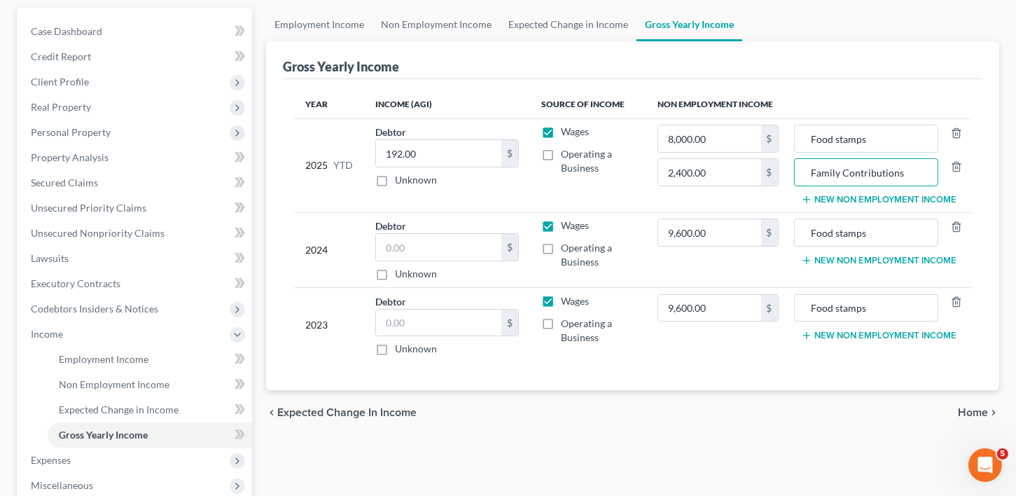
type input "Family Contributions"
click at [964, 400] on div "chevron_left Expected Change in Income Home chevron_right" at bounding box center [632, 412] width 733 height 45
click at [965, 407] on span "Home" at bounding box center [973, 412] width 30 height 11
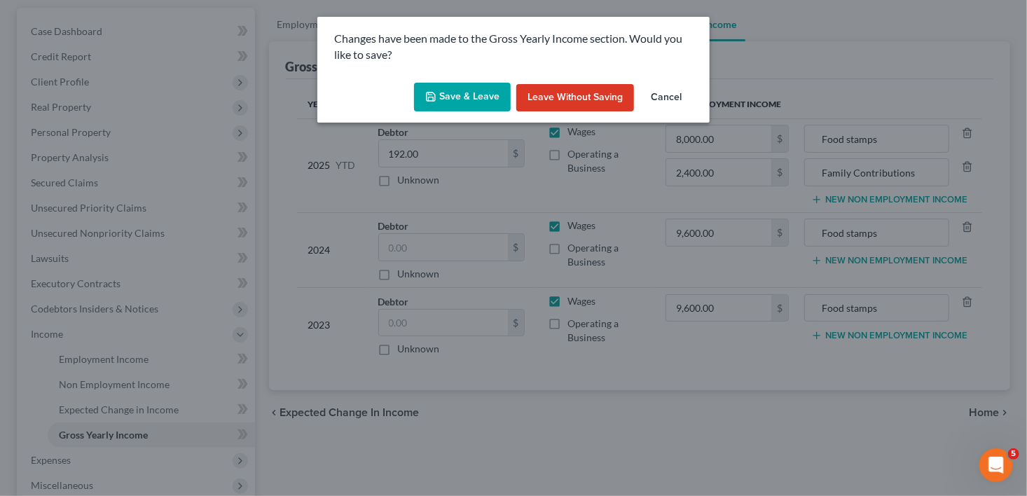
click at [472, 85] on button "Save & Leave" at bounding box center [462, 97] width 97 height 29
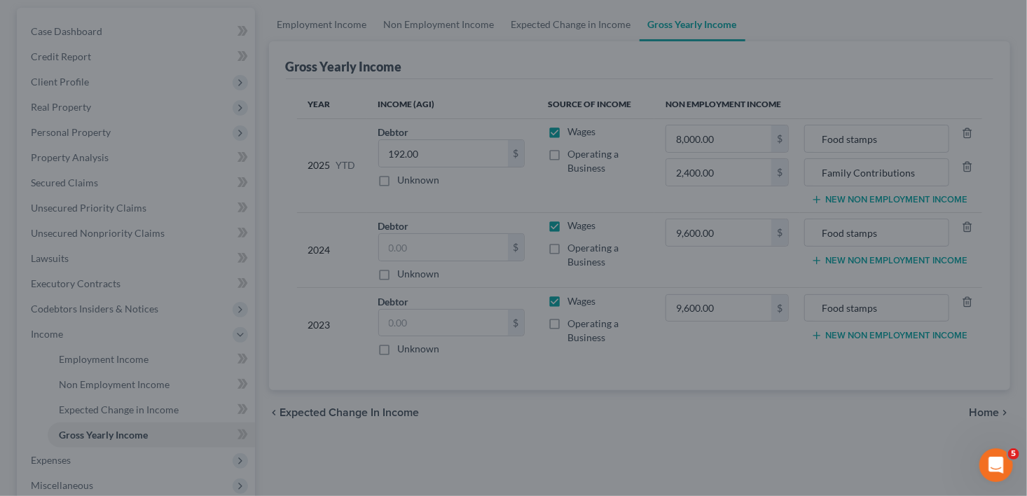
type input "2,400.00"
type input "Family Contributions"
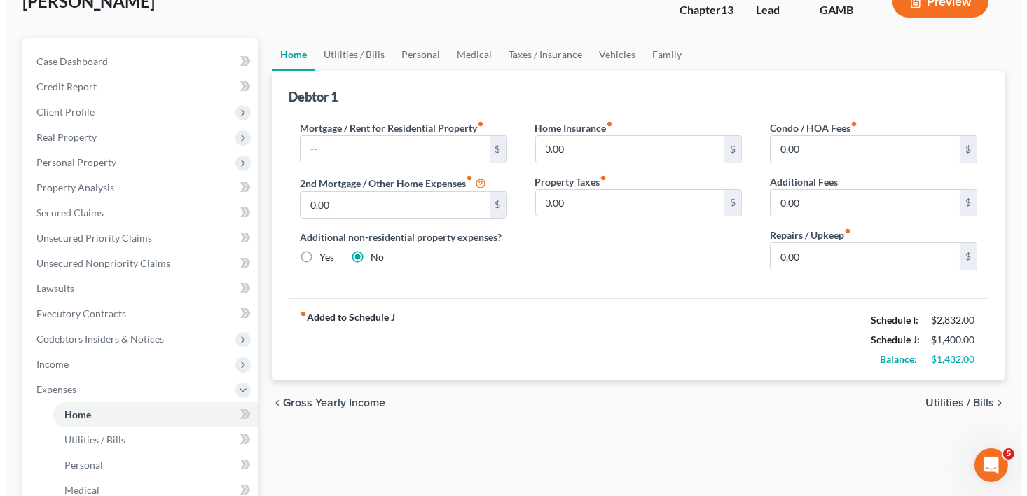
scroll to position [95, 0]
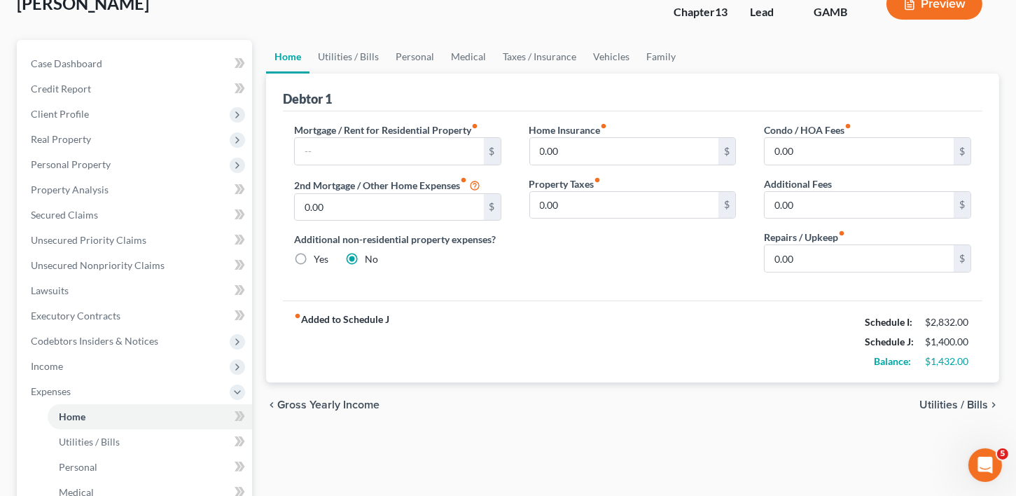
click at [968, 399] on span "Utilities / Bills" at bounding box center [953, 404] width 69 height 11
